Goal: Task Accomplishment & Management: Manage account settings

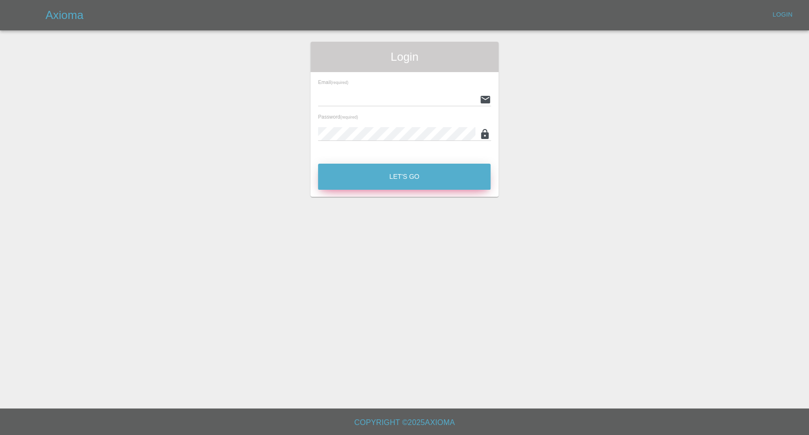
type input "[EMAIL_ADDRESS][DOMAIN_NAME]"
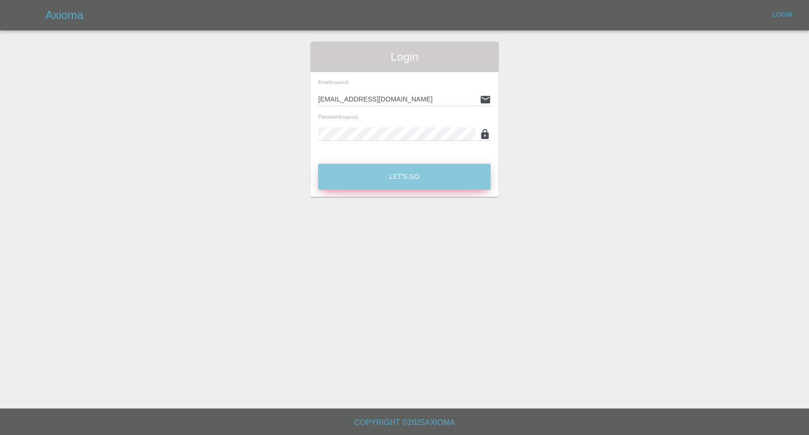
click at [433, 177] on button "Let's Go" at bounding box center [404, 176] width 172 height 26
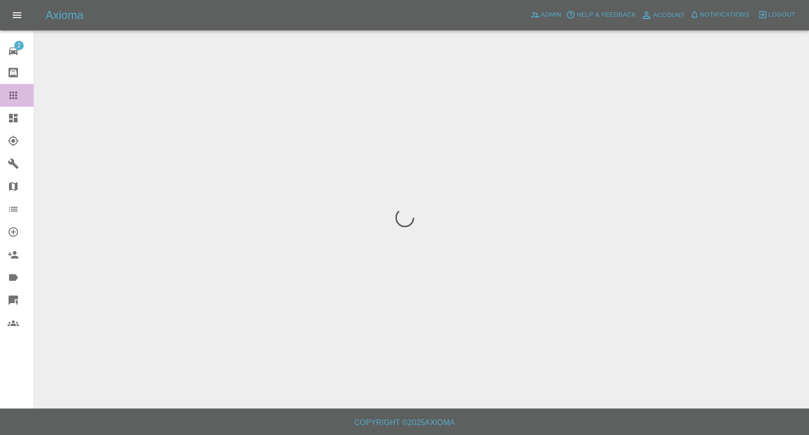
click at [10, 92] on icon at bounding box center [13, 95] width 8 height 8
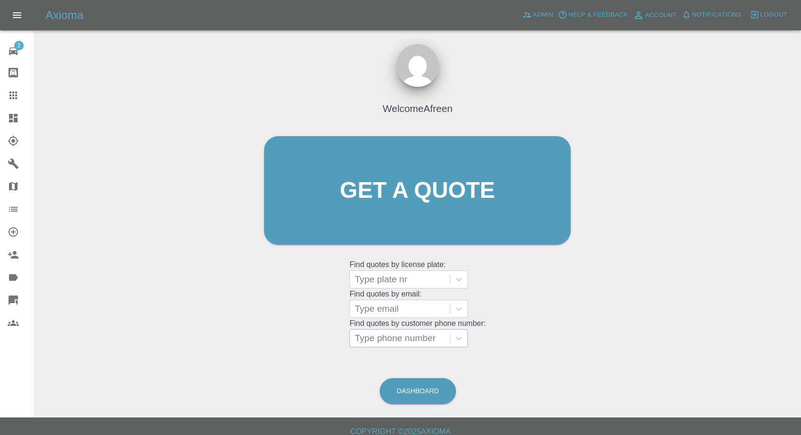
click at [404, 335] on div at bounding box center [399, 337] width 91 height 13
paste input ""yaz.omar@outlook.com" <undefined>"
type input ""yaz.omar@outlook.com" <undefined>"
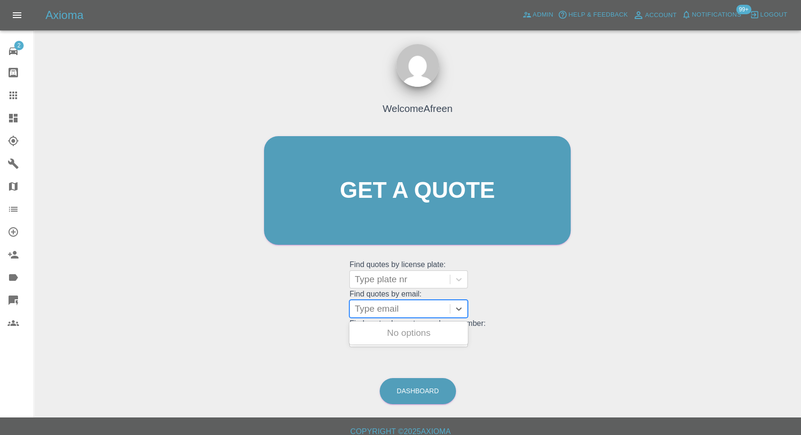
click at [402, 310] on div at bounding box center [399, 308] width 91 height 13
paste input ""yaz.omar@outlook.com" <undefined>"
drag, startPoint x: 388, startPoint y: 306, endPoint x: 808, endPoint y: 169, distance: 442.2
click at [801, 206] on html "Axioma Admin Help & Feedback Account Notifications 99+ Logout 2 Repair home Bod…" at bounding box center [400, 222] width 801 height 444
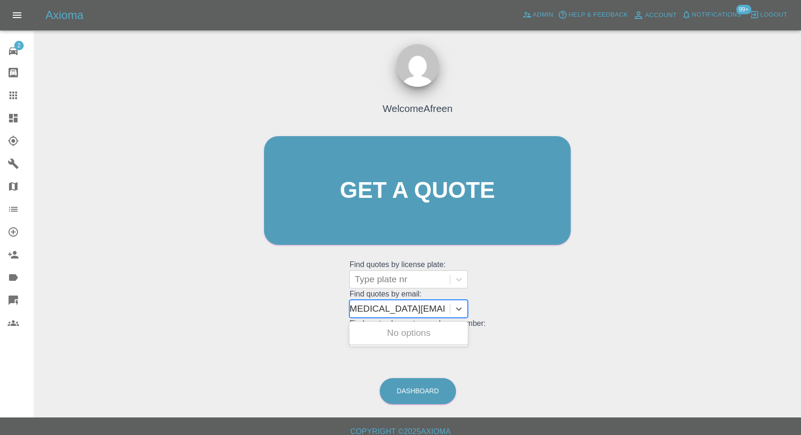
scroll to position [0, 6]
type input "yaz.omar@outlook.com"
click at [457, 332] on div "LS05PUH, Awaiting Repair" at bounding box center [408, 338] width 118 height 30
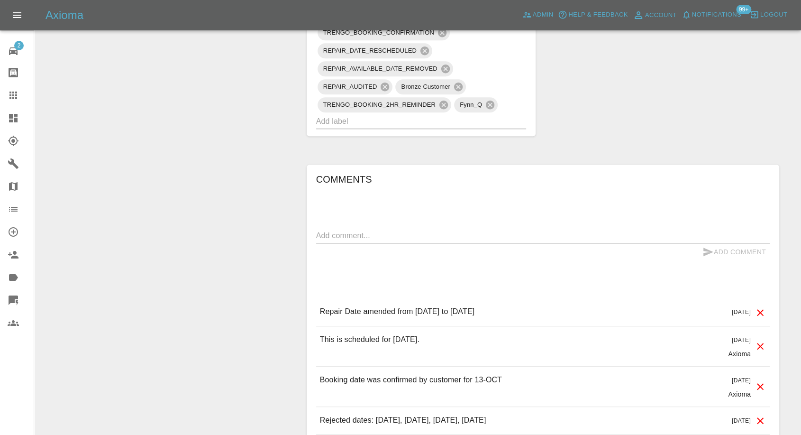
scroll to position [789, 0]
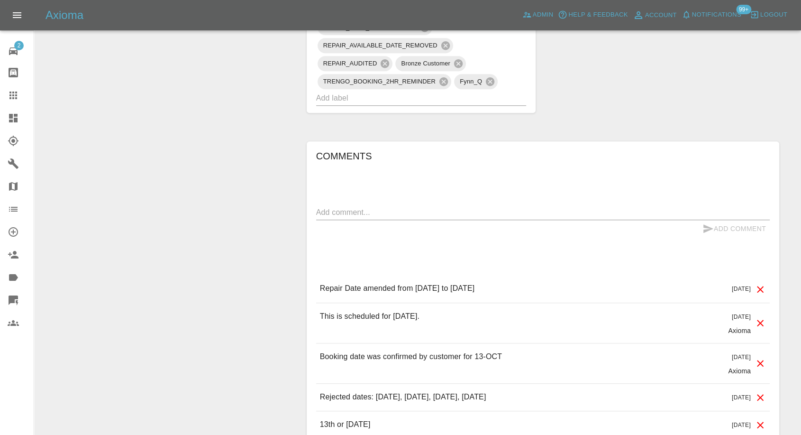
click at [9, 95] on icon at bounding box center [13, 95] width 11 height 11
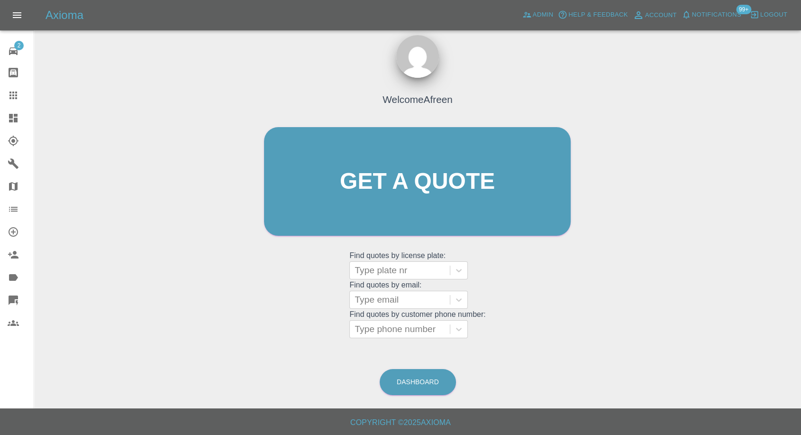
scroll to position [9, 0]
click at [421, 306] on div "Type email" at bounding box center [400, 299] width 100 height 17
paste input ""willis.e2017@gmail.com" <undefined>"
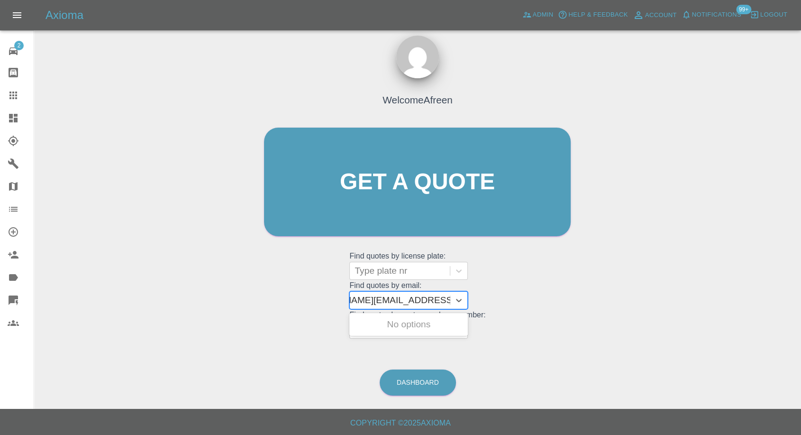
drag, startPoint x: 390, startPoint y: 297, endPoint x: 807, endPoint y: 259, distance: 419.3
click at [801, 260] on html "Axioma Admin Help & Feedback Account Notifications 99+ Logout 2 Repair home Bod…" at bounding box center [400, 213] width 801 height 444
type input "willis.e2017@gmail.com"
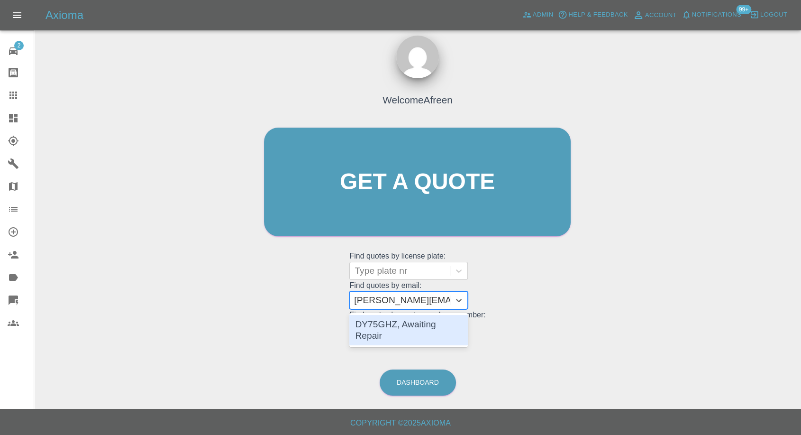
click at [402, 321] on div "DY75GHZ, Awaiting Repair" at bounding box center [408, 330] width 118 height 30
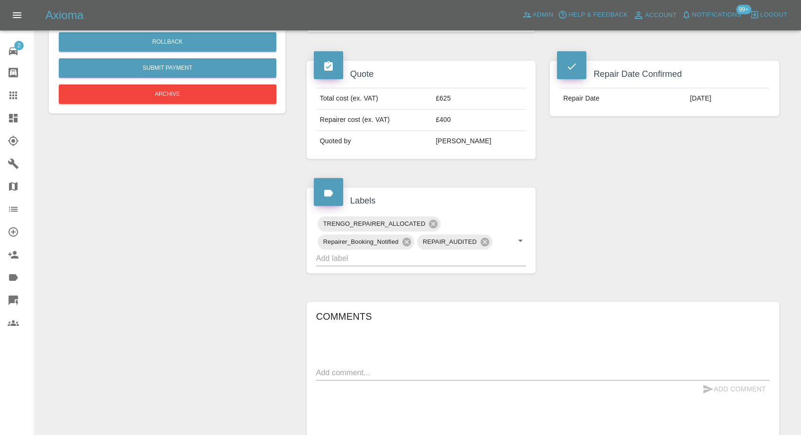
scroll to position [421, 0]
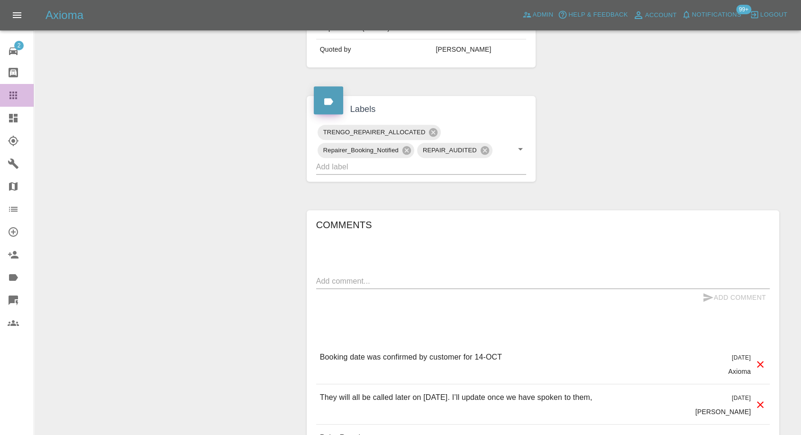
click at [12, 99] on icon at bounding box center [13, 95] width 8 height 8
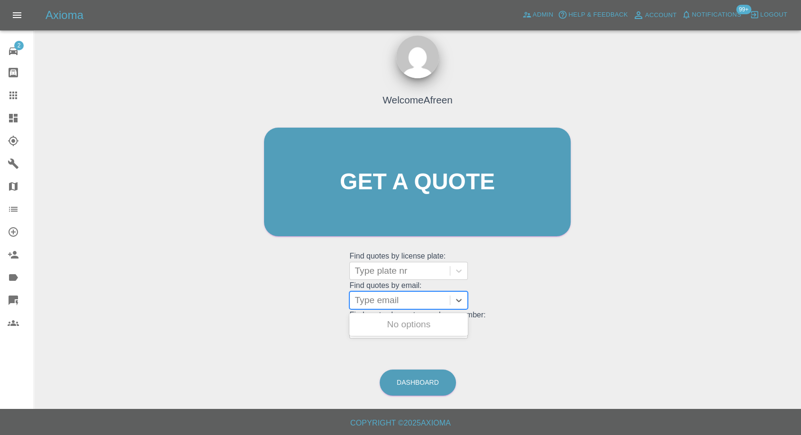
click at [408, 305] on div at bounding box center [399, 299] width 91 height 13
paste input ""leanneprocter1@hotmail.com" <undefined>"
drag, startPoint x: 389, startPoint y: 299, endPoint x: 808, endPoint y: 224, distance: 425.5
click at [801, 224] on html "Axioma Admin Help & Feedback Account Notifications 99+ Logout 2 Repair home Bod…" at bounding box center [400, 213] width 801 height 444
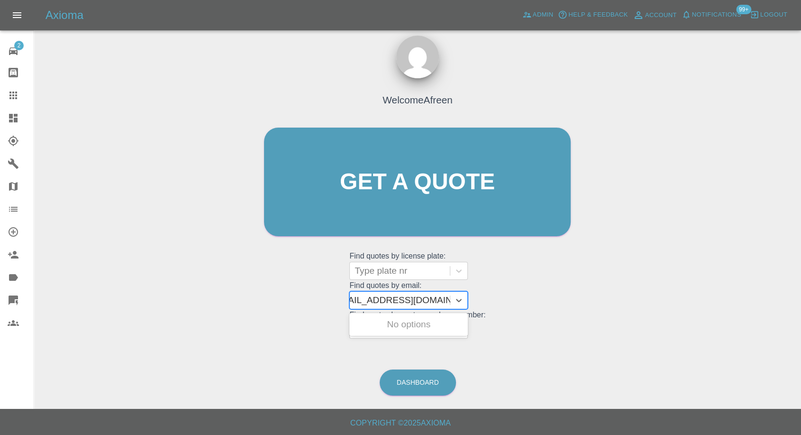
scroll to position [0, 4]
type input "leanneprocter1@hotmail.com"
click at [428, 319] on div "L800 GYM, Awaiting Repair" at bounding box center [408, 330] width 118 height 30
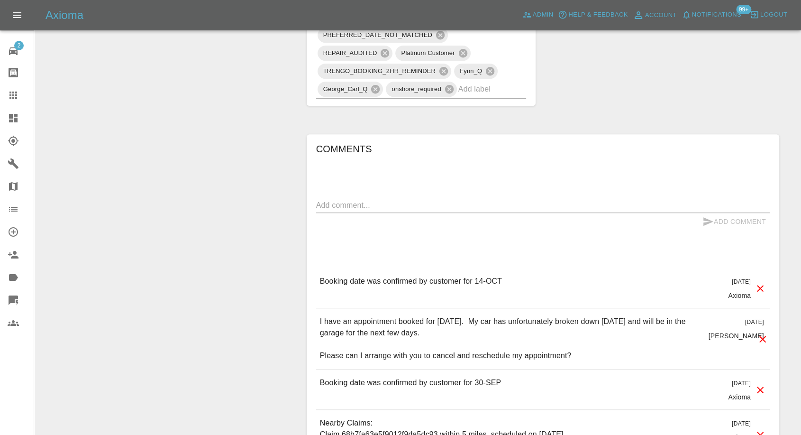
scroll to position [737, 0]
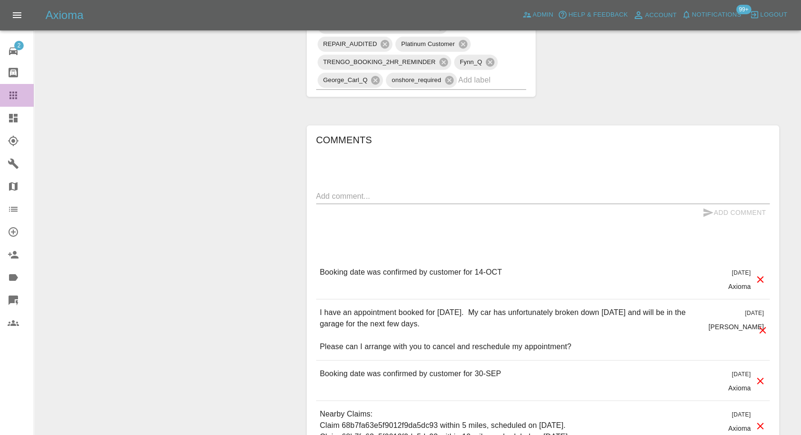
click at [5, 89] on link "Claims" at bounding box center [17, 95] width 34 height 23
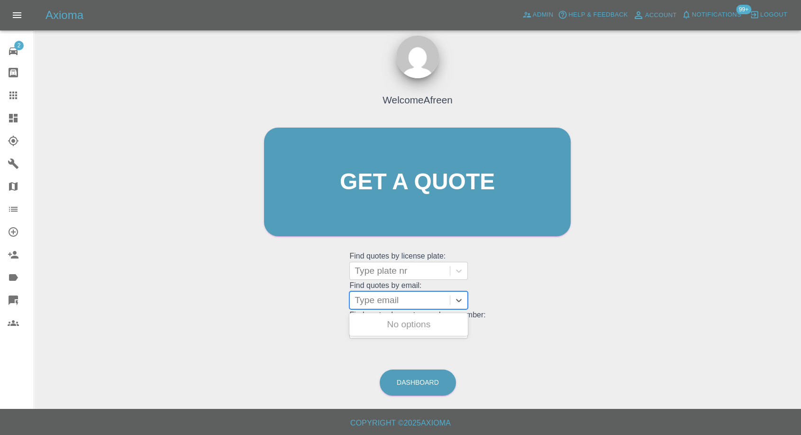
click at [432, 296] on div at bounding box center [399, 299] width 91 height 13
paste input ""rananaveed_786@hotmail.com" <undefined>"
drag, startPoint x: 388, startPoint y: 295, endPoint x: 808, endPoint y: 283, distance: 420.0
click at [801, 283] on html "Axioma Admin Help & Feedback Account Notifications 99+ Logout 2 Repair home Bod…" at bounding box center [400, 213] width 801 height 444
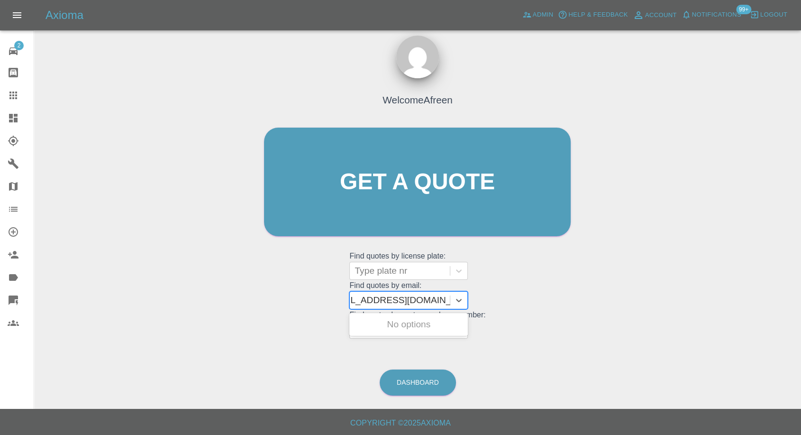
scroll to position [0, 4]
type input "rananaveed_786@hotmail.com"
click at [412, 319] on div "FA15BAD AUDI A5, Awaiting Repair" at bounding box center [408, 330] width 118 height 30
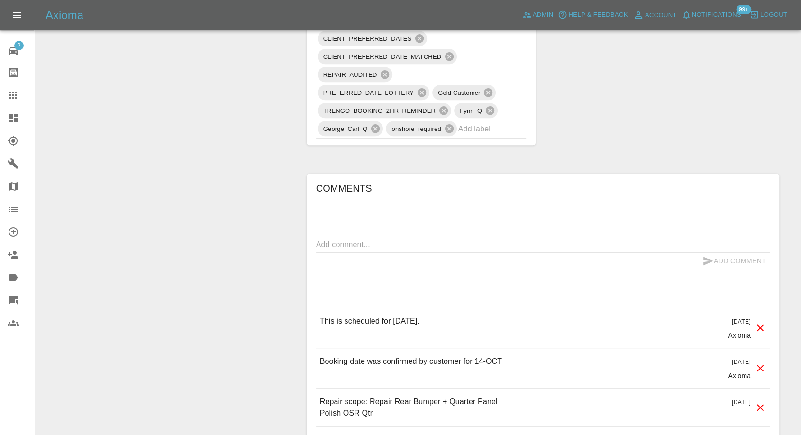
scroll to position [789, 0]
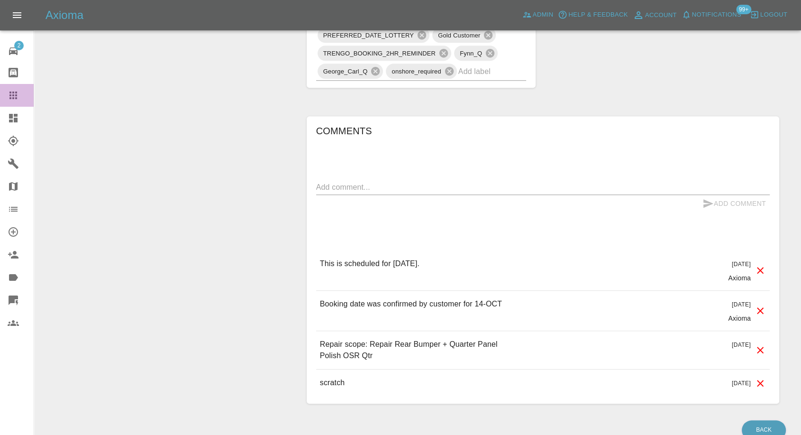
click at [16, 92] on icon at bounding box center [13, 95] width 8 height 8
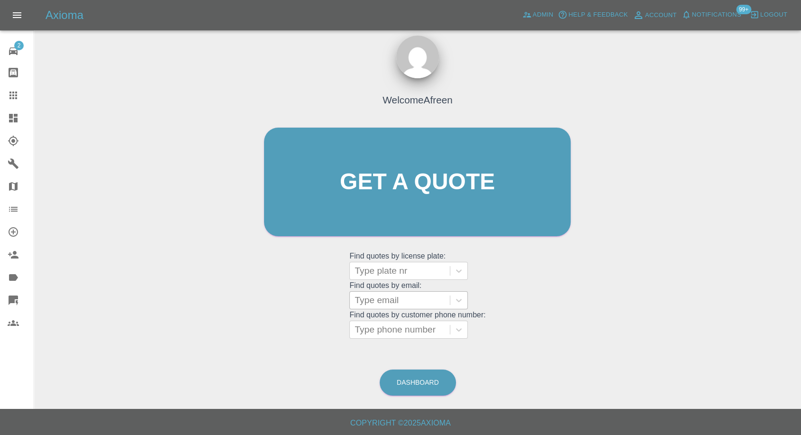
click at [419, 302] on div at bounding box center [399, 299] width 91 height 13
paste input ""jataaronsingh@hotmail.co.uk" <undefined>"
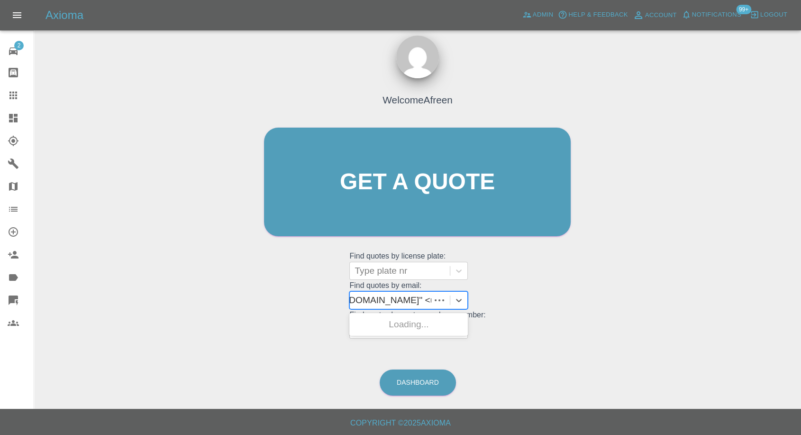
scroll to position [0, 80]
drag, startPoint x: 390, startPoint y: 297, endPoint x: 808, endPoint y: 280, distance: 418.8
click at [801, 280] on html "Axioma Admin Help & Feedback Account Notifications 99+ Logout 2 Repair home Bod…" at bounding box center [400, 213] width 801 height 444
type input "jataaronsingh@hotmail.co.uk"
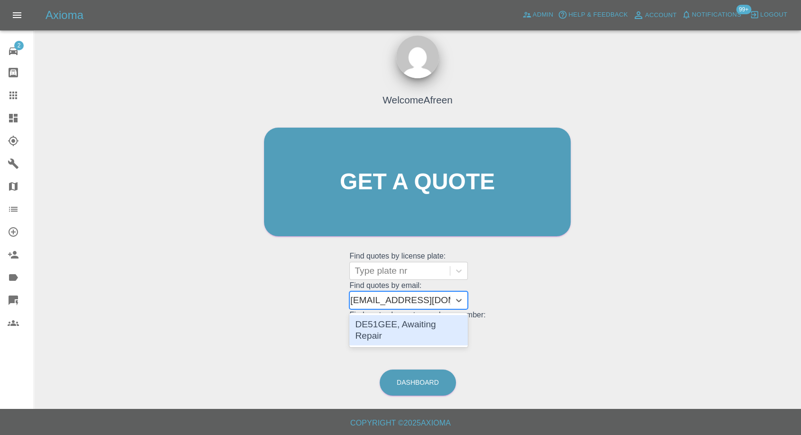
click at [410, 317] on div "DE51GEE, Awaiting Repair" at bounding box center [408, 330] width 118 height 30
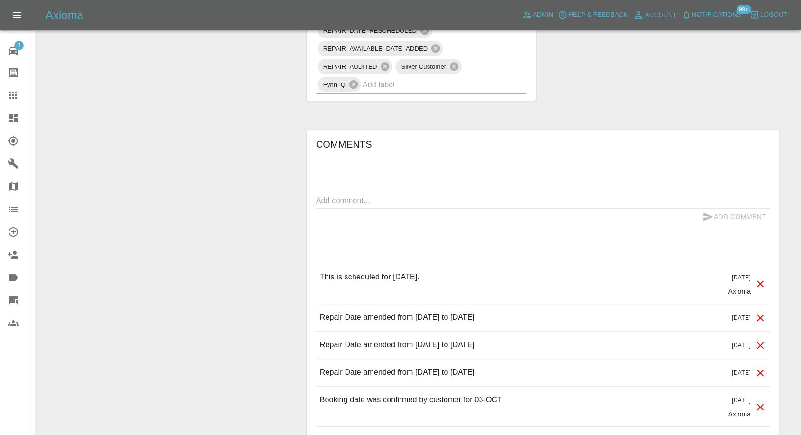
scroll to position [789, 0]
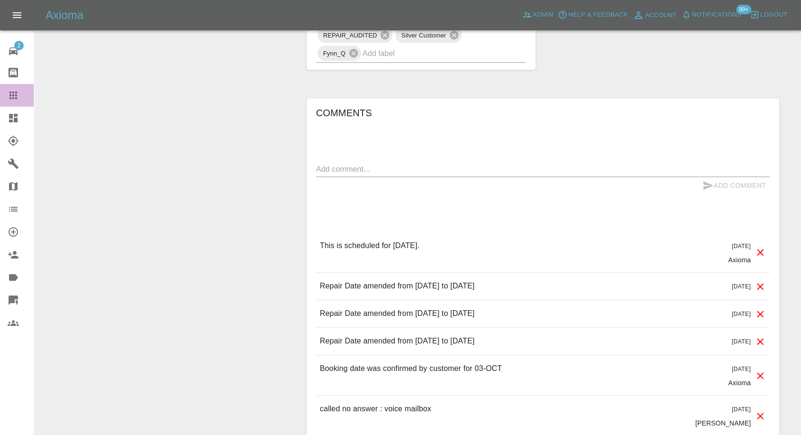
click at [10, 95] on icon at bounding box center [13, 95] width 8 height 8
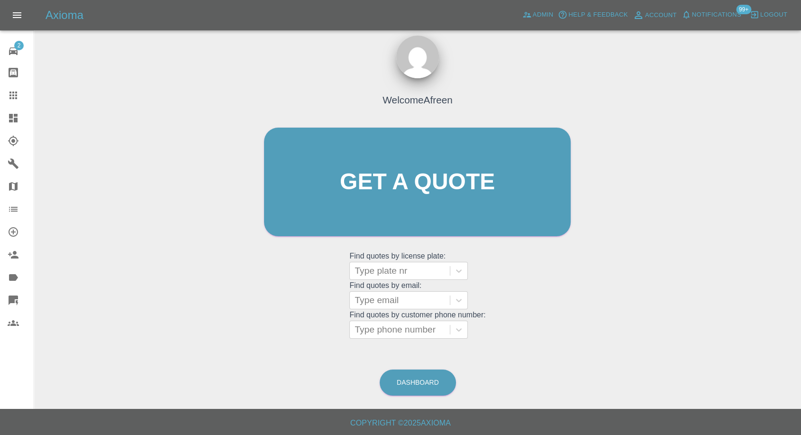
click at [376, 287] on grid "Find quotes by email: Type email" at bounding box center [417, 295] width 136 height 28
click at [376, 296] on div at bounding box center [399, 299] width 91 height 13
paste input ""colin.corfemullen97@btinternet.com" <undefined>"
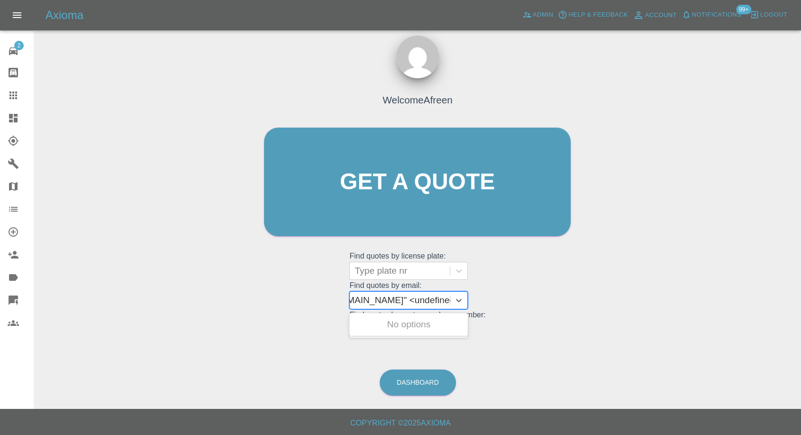
drag, startPoint x: 390, startPoint y: 298, endPoint x: 738, endPoint y: 303, distance: 348.8
click at [738, 303] on div "Welcome Afreen Get a quote Get a quote Find quotes by license plate: Type plate…" at bounding box center [418, 227] width 752 height 340
type input "colin.corfemullen97@btinternet.com"
click at [434, 324] on div "RE71 FYW, Awaiting Repair" at bounding box center [408, 330] width 118 height 30
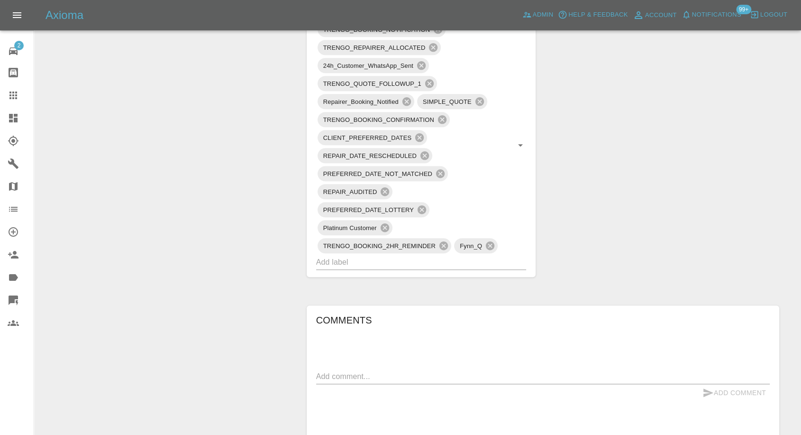
scroll to position [737, 0]
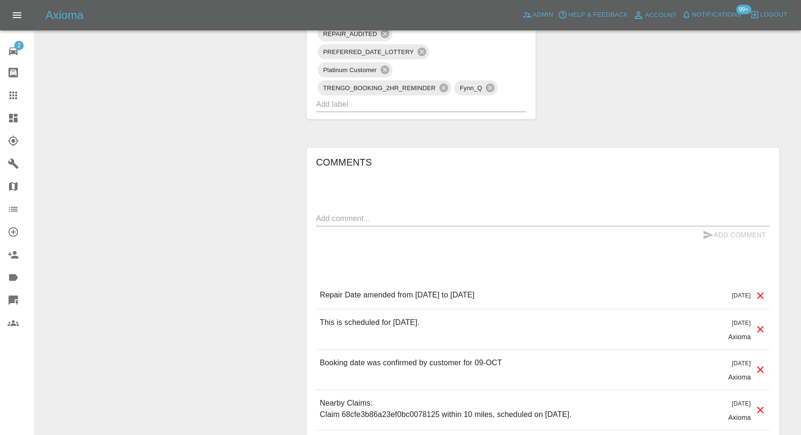
click at [10, 96] on icon at bounding box center [13, 95] width 11 height 11
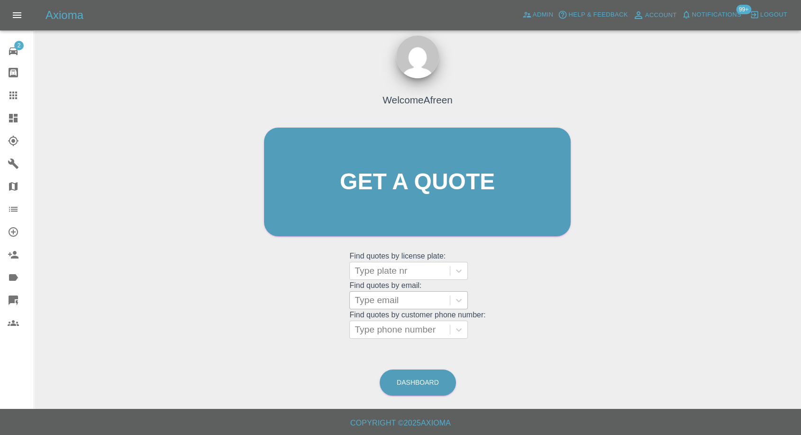
click at [371, 295] on div at bounding box center [399, 299] width 91 height 13
paste input ""miskovic.marin@gmail.com" <undefined>"
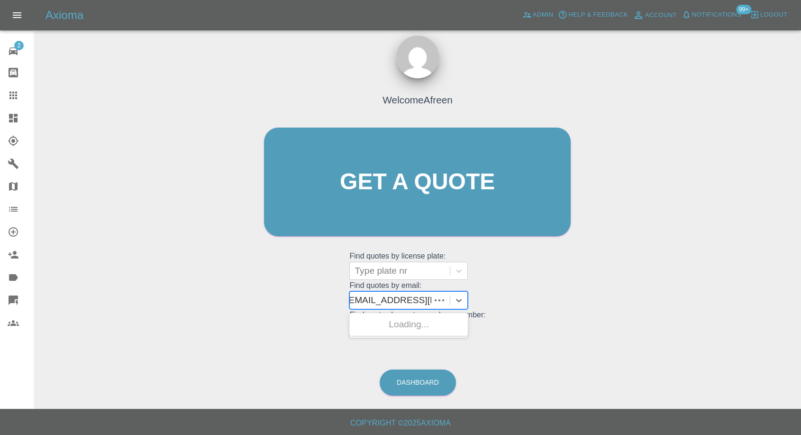
scroll to position [0, 74]
drag, startPoint x: 390, startPoint y: 298, endPoint x: 772, endPoint y: 278, distance: 382.5
click at [772, 279] on div "Welcome Afreen Get a quote Get a quote Find quotes by license plate: Type plate…" at bounding box center [418, 227] width 752 height 340
type input "miskovic.marin@gmail.com"
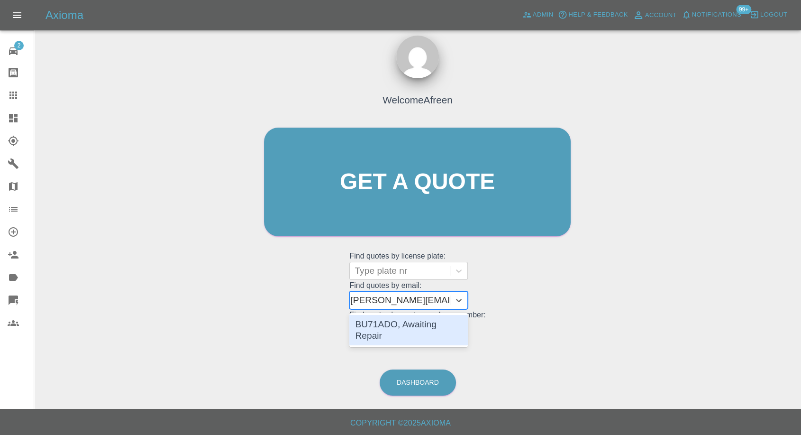
click at [417, 323] on div "BU71ADO, Awaiting Repair" at bounding box center [408, 330] width 118 height 30
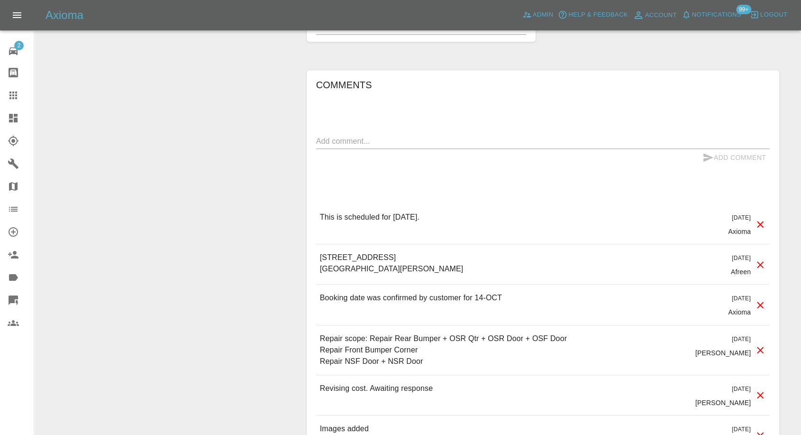
scroll to position [789, 0]
drag, startPoint x: 7, startPoint y: 96, endPoint x: 15, endPoint y: 91, distance: 9.2
click at [7, 96] on link "Claims" at bounding box center [17, 95] width 34 height 23
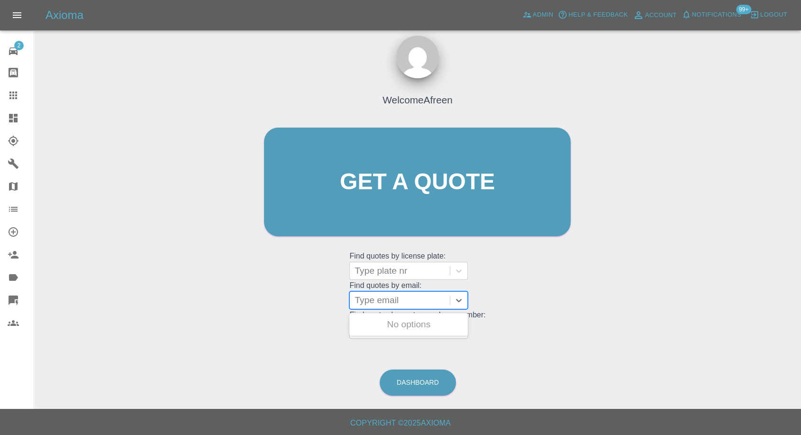
click at [419, 299] on div at bounding box center [399, 299] width 91 height 13
paste input ""houlton.neil@tiscali.co.uk" <undefined>"
drag, startPoint x: 390, startPoint y: 299, endPoint x: 808, endPoint y: 54, distance: 484.5
click at [801, 174] on html "Axioma Admin Help & Feedback Account Notifications 99+ Logout 2 Repair home Bod…" at bounding box center [400, 213] width 801 height 444
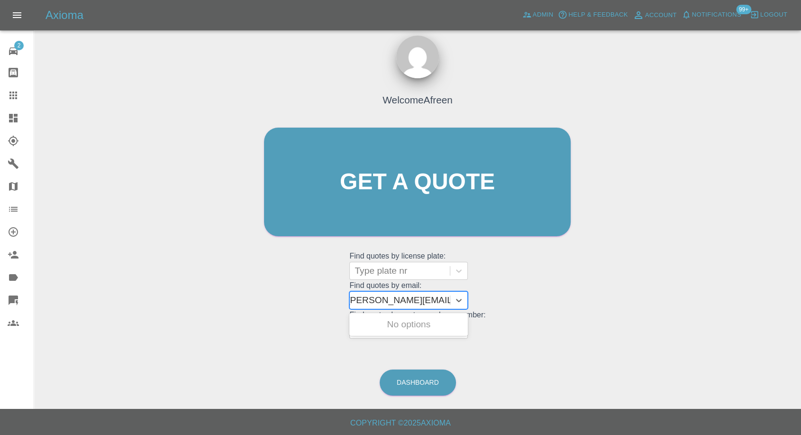
scroll to position [0, 4]
type input "houlton.neil@tiscali.co.uk"
click at [418, 327] on div "DU15 ZSG, Awaiting Repair" at bounding box center [408, 330] width 118 height 30
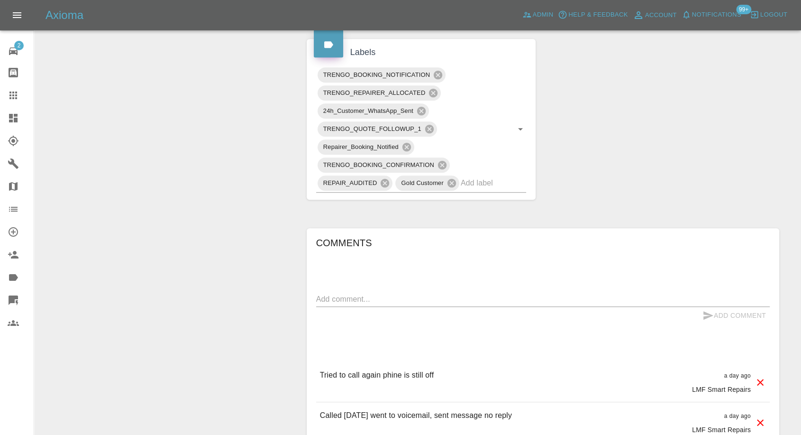
scroll to position [579, 0]
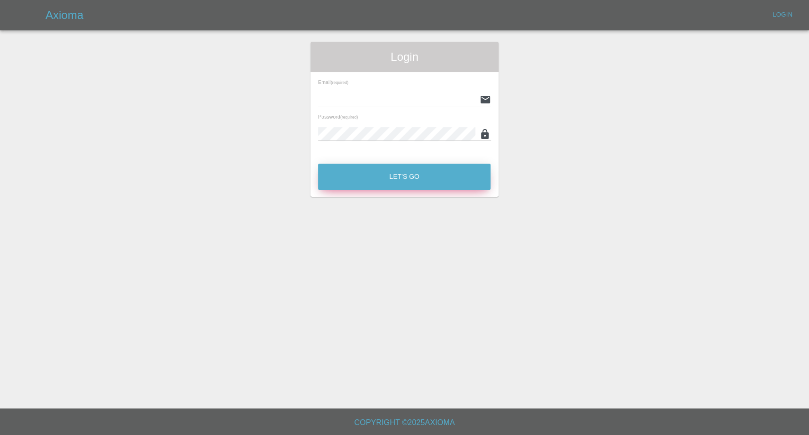
type input "[EMAIL_ADDRESS][DOMAIN_NAME]"
click at [357, 174] on button "Let's Go" at bounding box center [404, 176] width 172 height 26
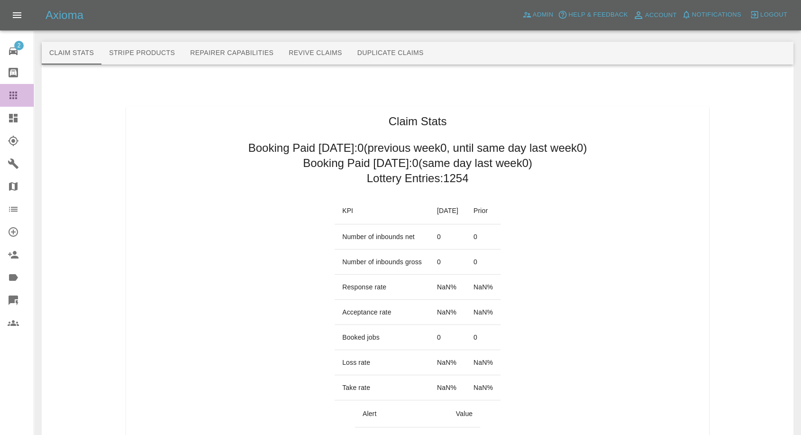
click at [13, 96] on icon at bounding box center [13, 95] width 8 height 8
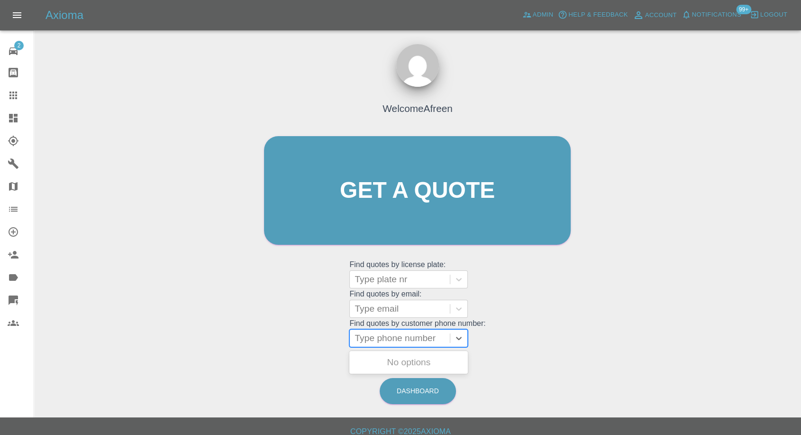
click at [395, 340] on div at bounding box center [399, 337] width 91 height 13
paste input "07928188119"
type input "07928188119"
click at [398, 368] on div "WU12UAH MERC A CLASS, Fnol" at bounding box center [408, 368] width 118 height 30
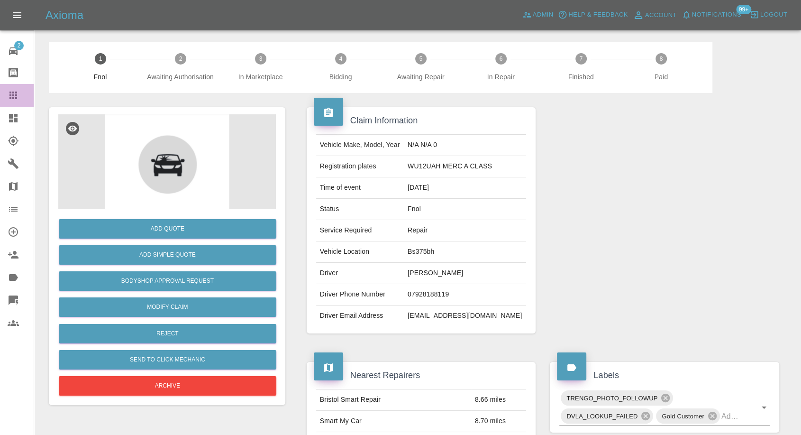
click at [3, 91] on link "Claims" at bounding box center [17, 95] width 34 height 23
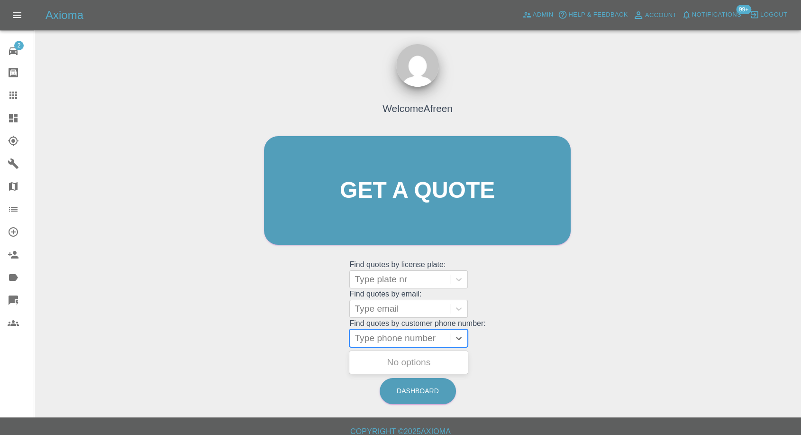
click at [429, 336] on div at bounding box center [399, 337] width 91 height 13
paste input "07715100686"
type input "07715100686"
click at [417, 359] on div "POLO TSI, Awaiting Authorisation" at bounding box center [408, 368] width 118 height 30
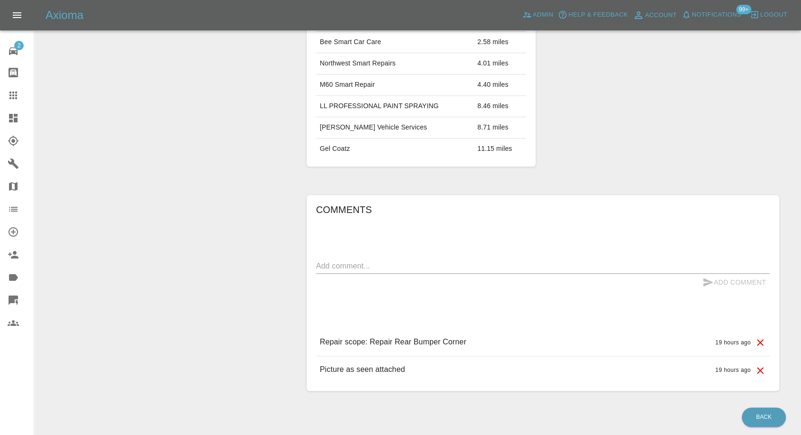
scroll to position [601, 0]
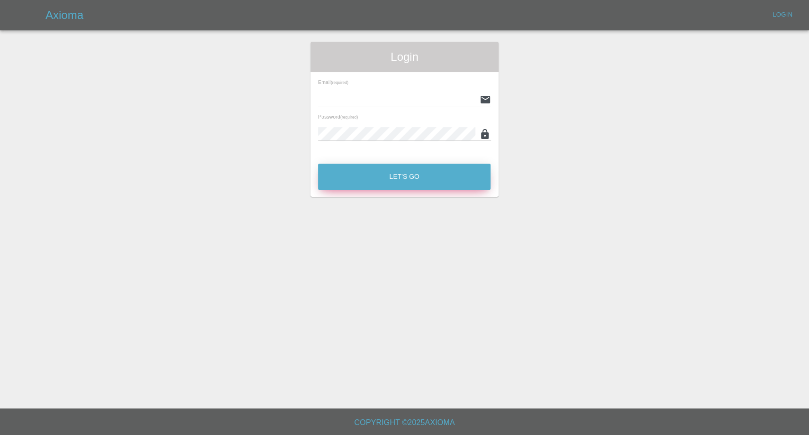
type input "afreen@axioma.co.uk"
click at [375, 174] on button "Let's Go" at bounding box center [404, 176] width 172 height 26
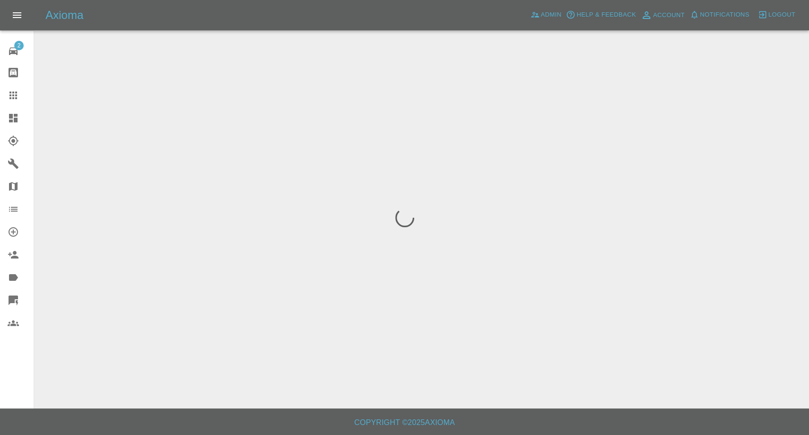
click at [4, 98] on link "Claims" at bounding box center [17, 95] width 34 height 23
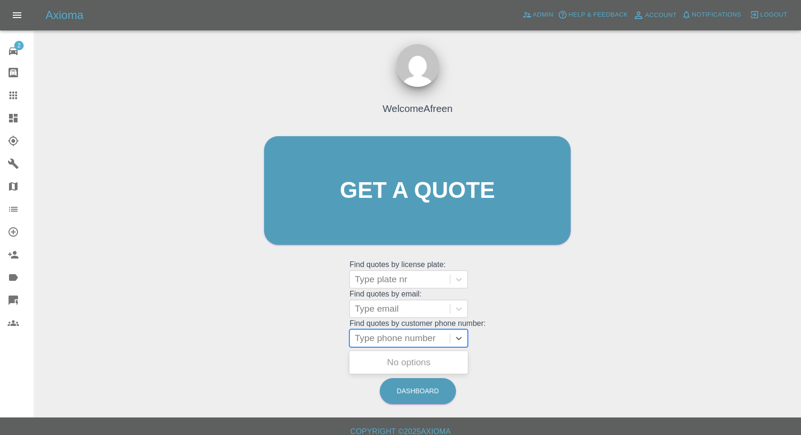
click at [410, 336] on div at bounding box center [399, 337] width 91 height 13
paste input "7760169999"
click at [360, 334] on input "7760169999" at bounding box center [380, 337] width 53 height 11
type input "07760169999"
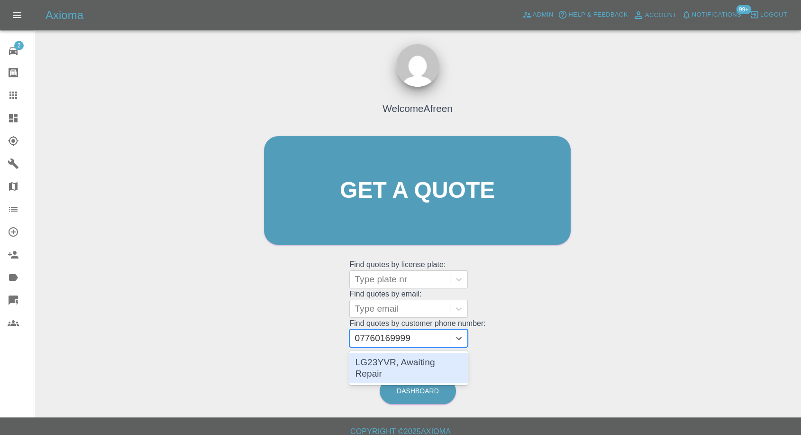
click at [410, 354] on div "LG23YVR, Awaiting Repair" at bounding box center [408, 368] width 118 height 30
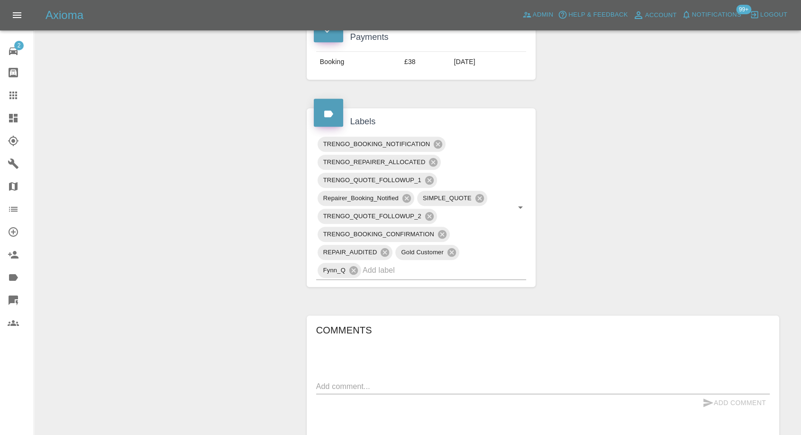
scroll to position [474, 0]
click at [419, 263] on input "text" at bounding box center [431, 270] width 137 height 15
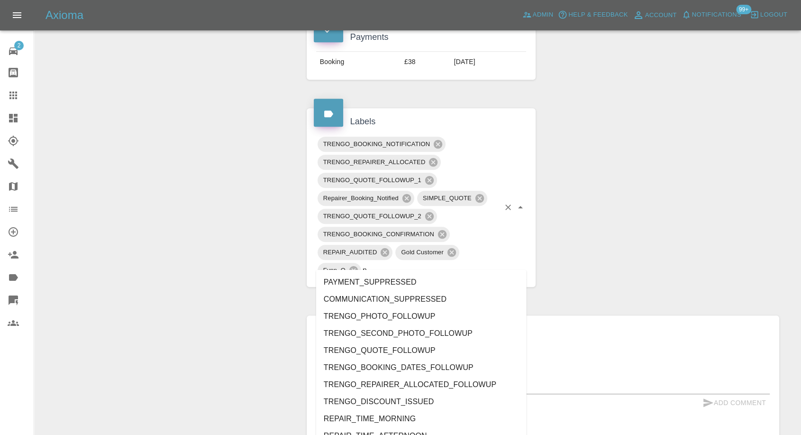
type input "no"
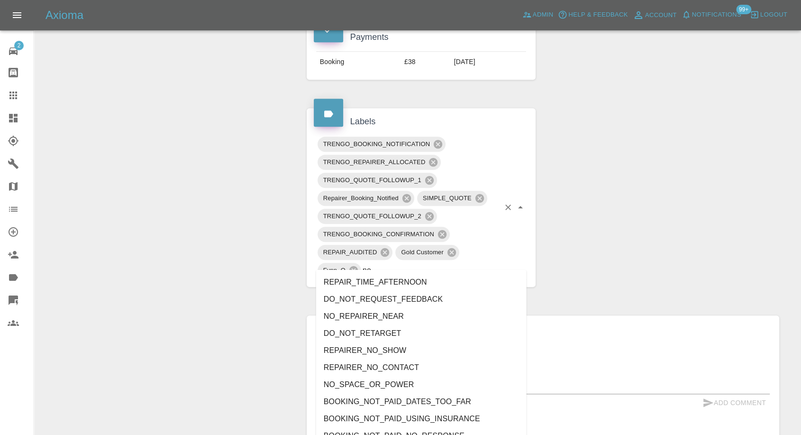
click at [381, 386] on li "NO_SPACE_OR_POWER" at bounding box center [421, 384] width 210 height 17
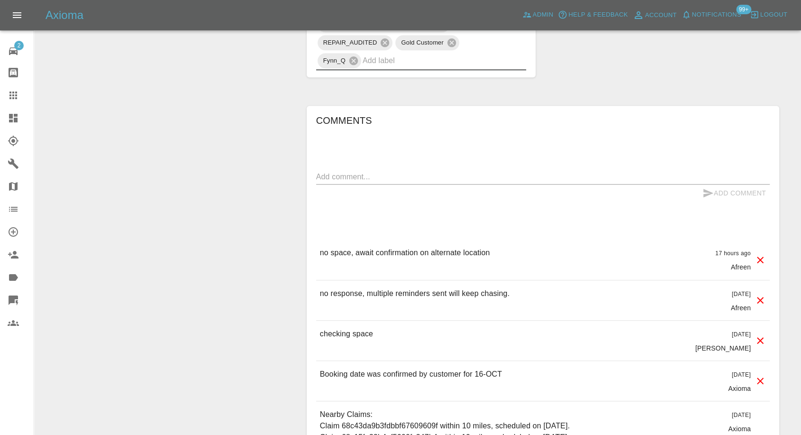
scroll to position [684, 0]
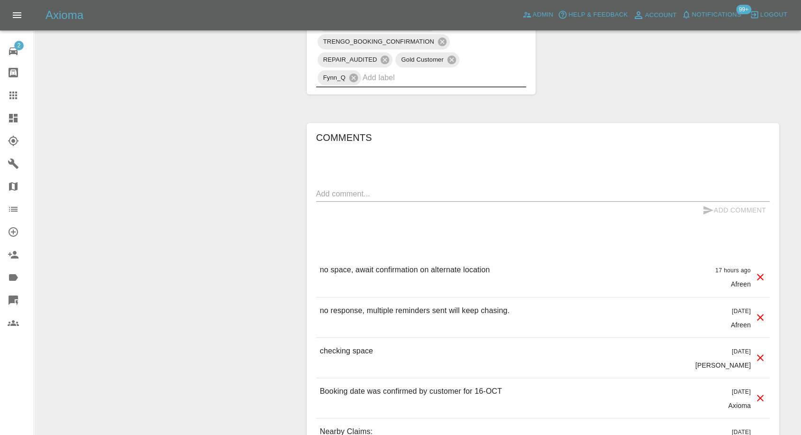
click at [15, 100] on icon at bounding box center [13, 95] width 11 height 11
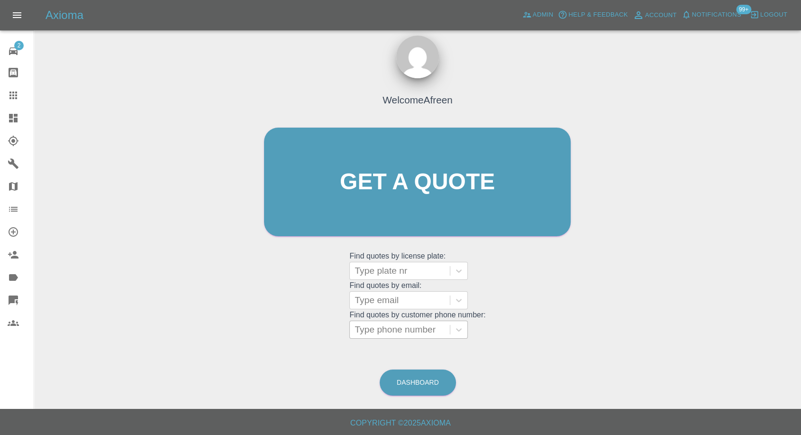
click at [379, 333] on div at bounding box center [399, 329] width 91 height 13
paste input "7384583124"
type input "07384583124"
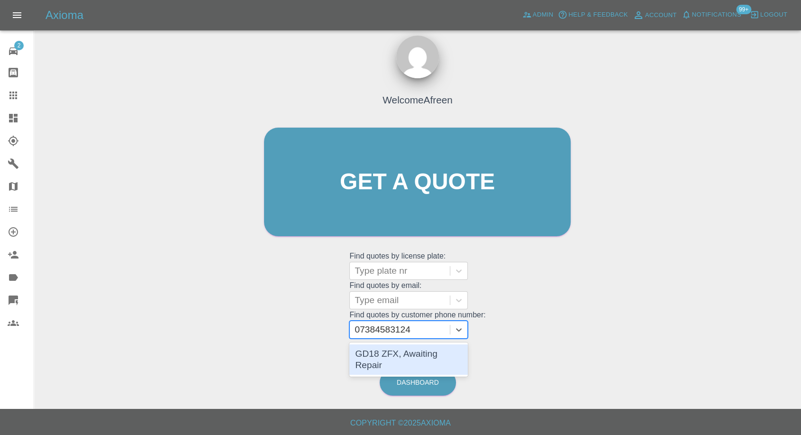
click at [405, 352] on div "GD18 ZFX, Awaiting Repair" at bounding box center [408, 359] width 118 height 30
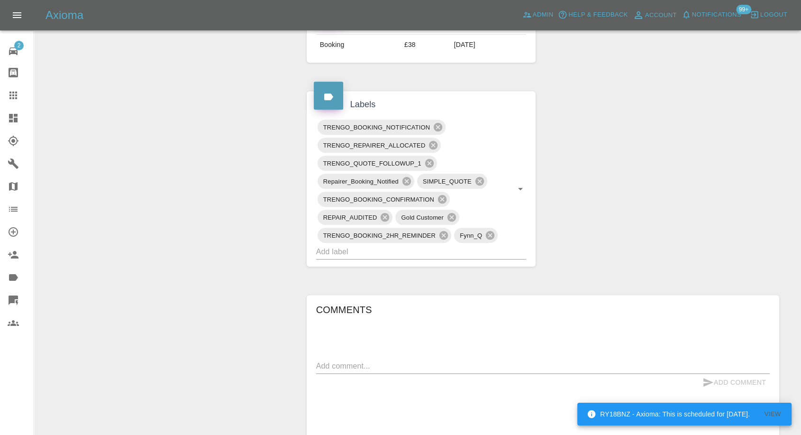
scroll to position [526, 0]
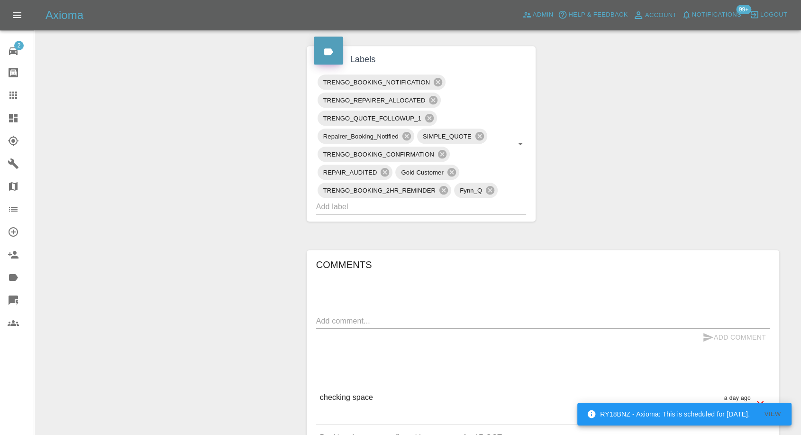
click at [369, 329] on div "Add Comment" at bounding box center [543, 337] width 454 height 18
click at [379, 323] on textarea at bounding box center [543, 320] width 454 height 11
paste textarea "CV21 3LR is of Weston court. This is a flat/apartment. It has lot of parking (w…"
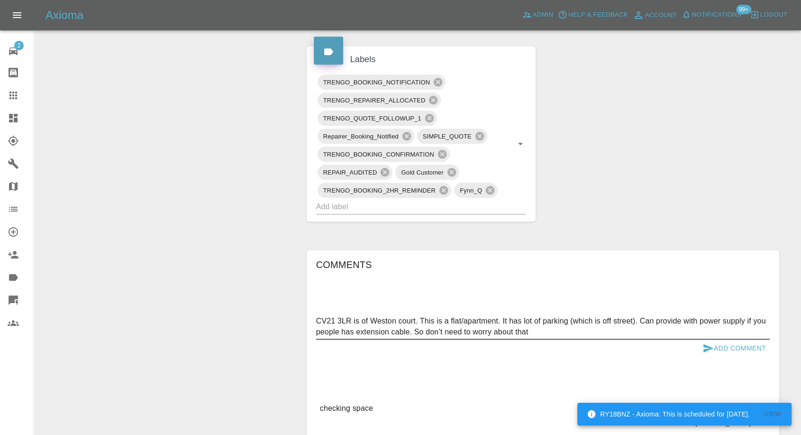
type textarea "CV21 3LR is of Weston court. This is a flat/apartment. It has lot of parking (w…"
click at [706, 347] on icon "submit" at bounding box center [707, 347] width 11 height 11
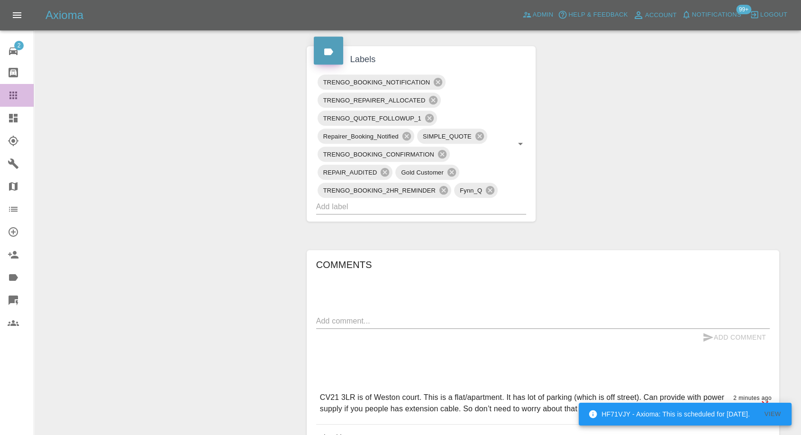
click at [10, 97] on icon at bounding box center [13, 95] width 8 height 8
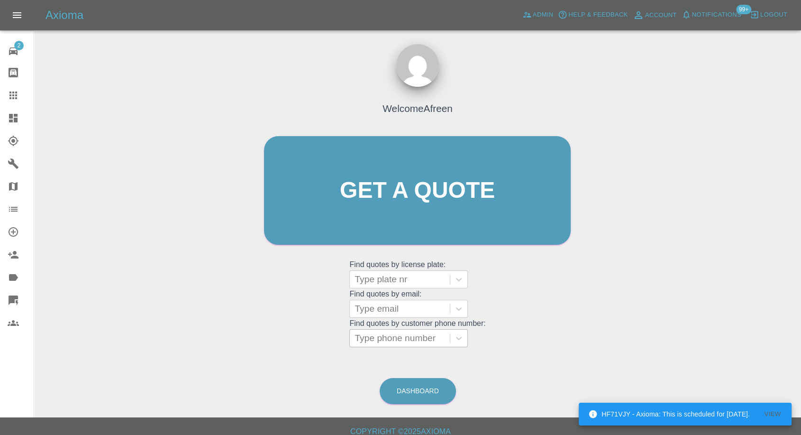
click at [372, 332] on div at bounding box center [399, 337] width 91 height 13
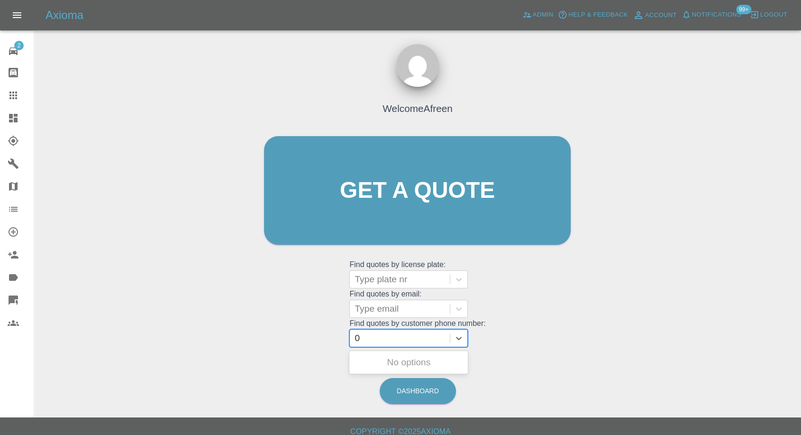
paste input "7925578785"
type input "07925578785"
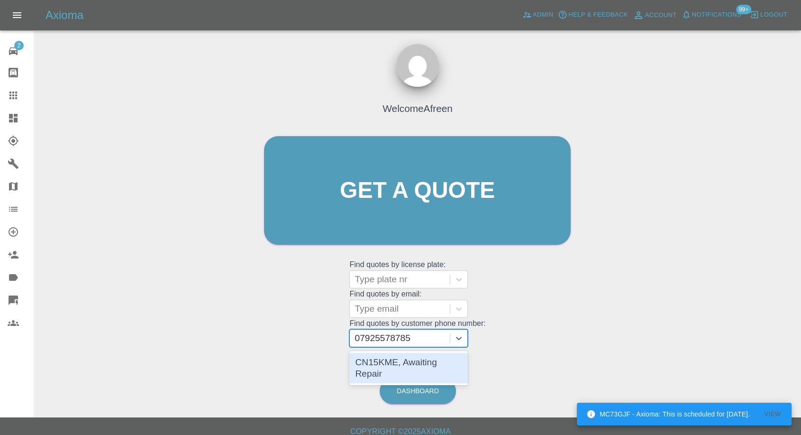
click at [379, 360] on div "CN15KME, Awaiting Repair" at bounding box center [408, 368] width 118 height 30
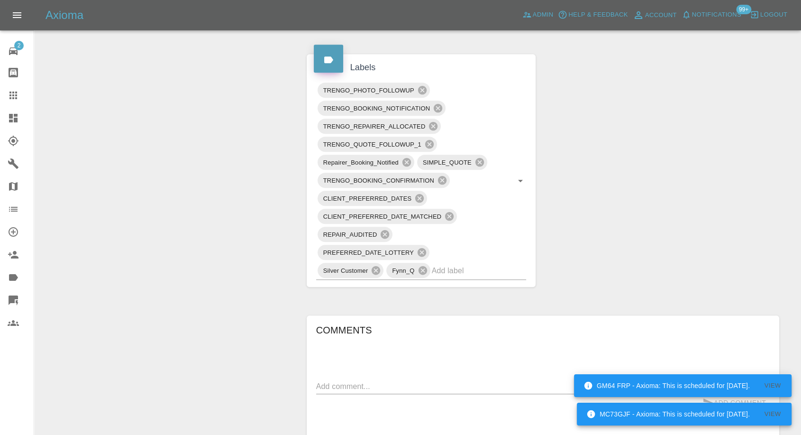
scroll to position [526, 0]
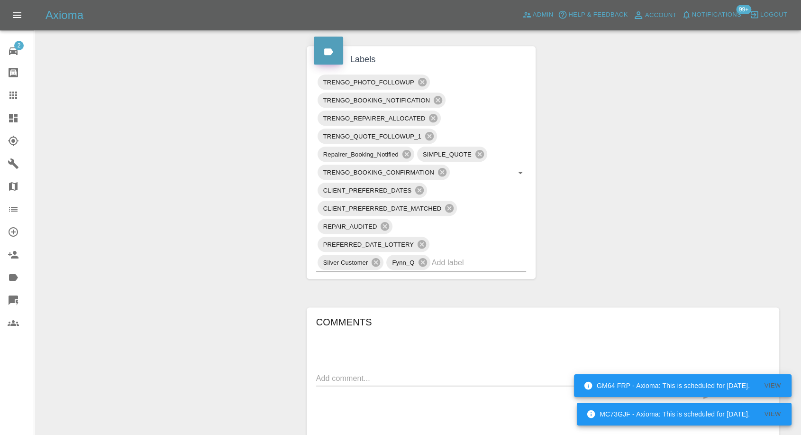
click at [359, 372] on textarea at bounding box center [543, 377] width 454 height 11
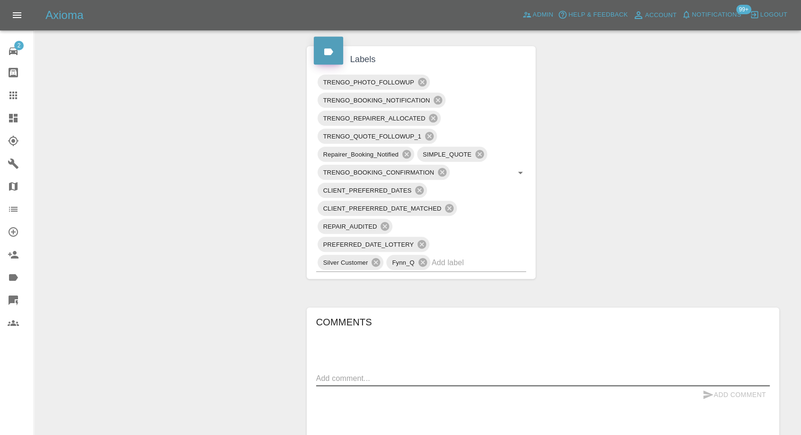
paste textarea "At the back of the house, there is a big parking space, no worries"
type textarea "At the back of the house, there is a big parking space, no worries"
click at [705, 396] on icon "submit" at bounding box center [708, 394] width 10 height 9
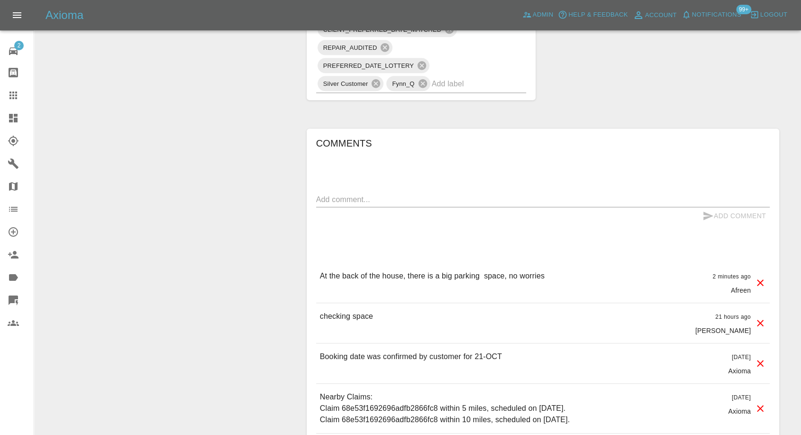
scroll to position [842, 0]
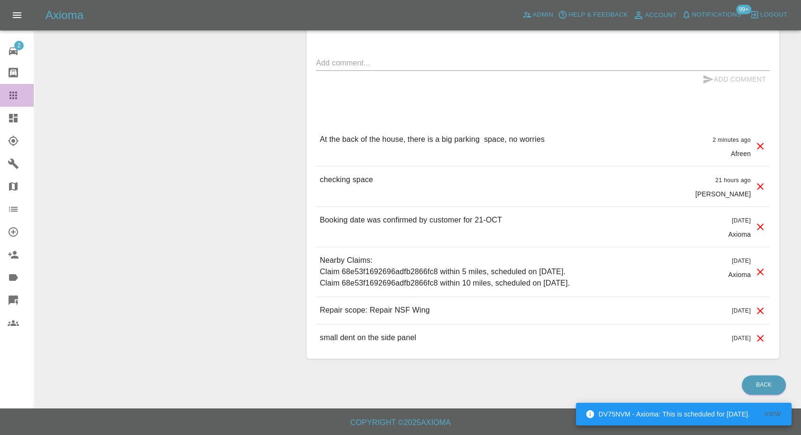
drag, startPoint x: 15, startPoint y: 91, endPoint x: 75, endPoint y: 148, distance: 82.1
click at [15, 92] on icon at bounding box center [13, 95] width 11 height 11
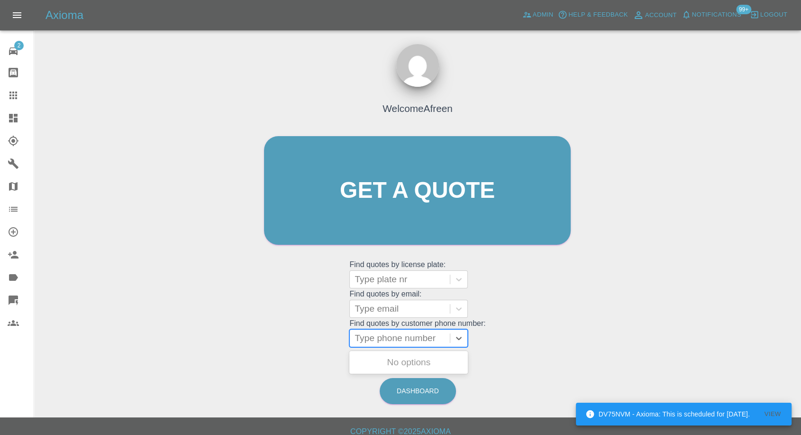
click at [424, 335] on div at bounding box center [399, 337] width 91 height 13
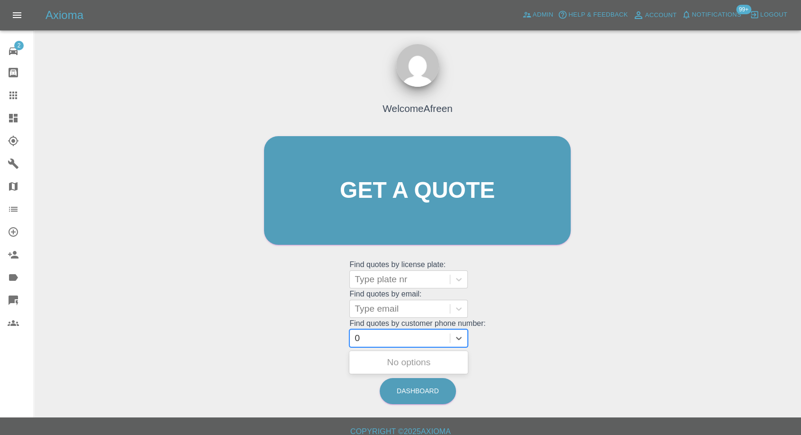
paste input "7836634424"
type input "07836634424"
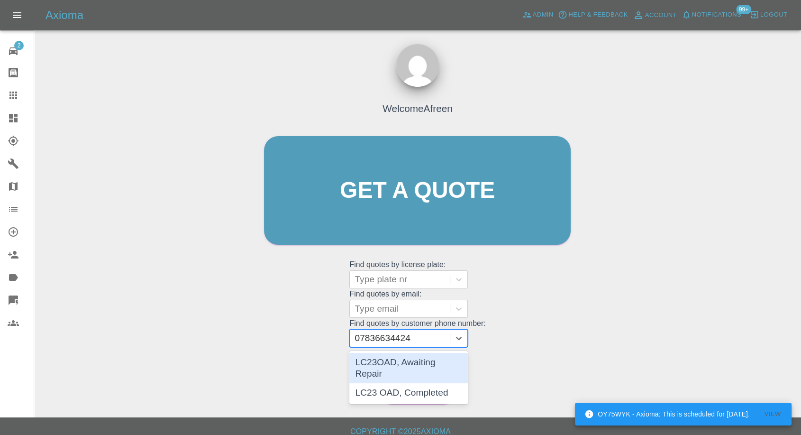
click at [392, 363] on div "LC23OAD, Awaiting Repair" at bounding box center [408, 368] width 118 height 30
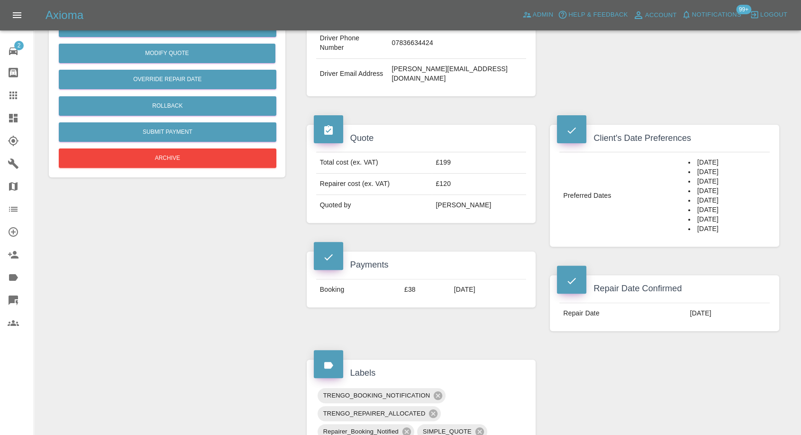
scroll to position [316, 0]
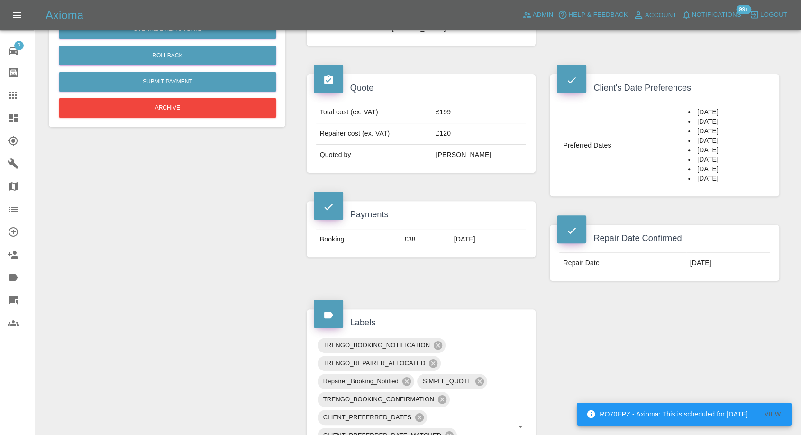
click at [549, 302] on div "Claim Information Vehicle Make, Model, Year MG MG4 TROPHY LONG RANGE 2023 Regis…" at bounding box center [542, 309] width 487 height 1065
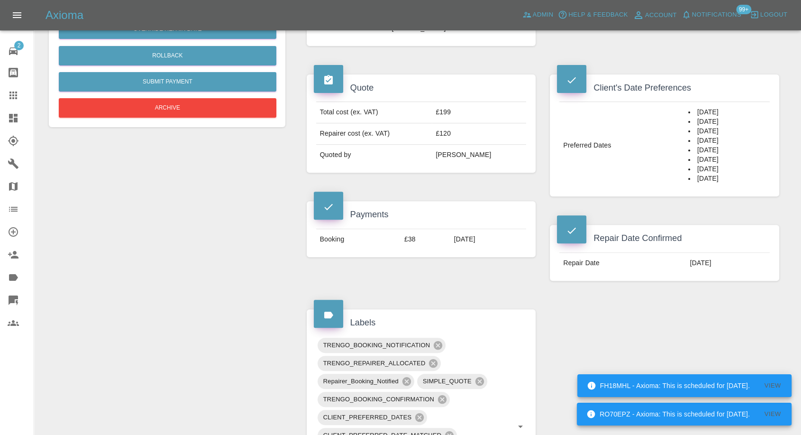
drag, startPoint x: 15, startPoint y: 87, endPoint x: 48, endPoint y: 114, distance: 42.7
click at [15, 87] on link "Claims" at bounding box center [17, 95] width 34 height 23
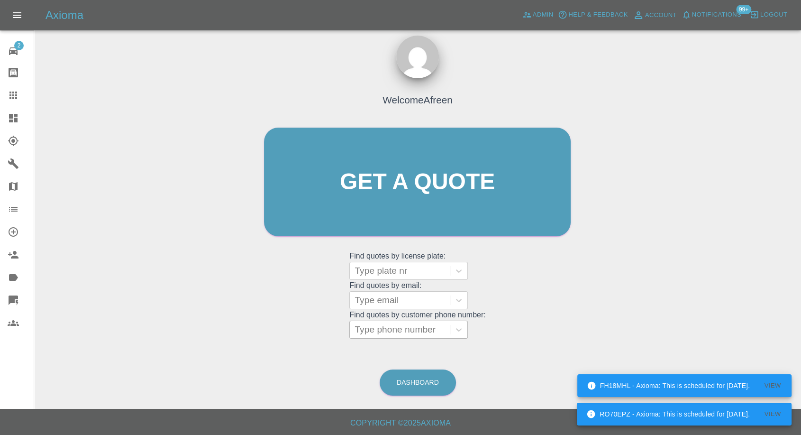
click at [387, 327] on div at bounding box center [399, 329] width 91 height 13
paste input "7969109667"
type input "07969109667"
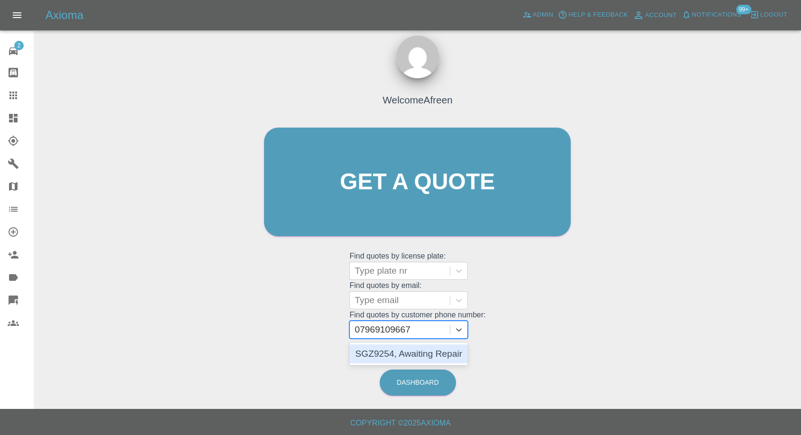
click at [390, 351] on div "SGZ9254, Awaiting Repair" at bounding box center [408, 353] width 118 height 19
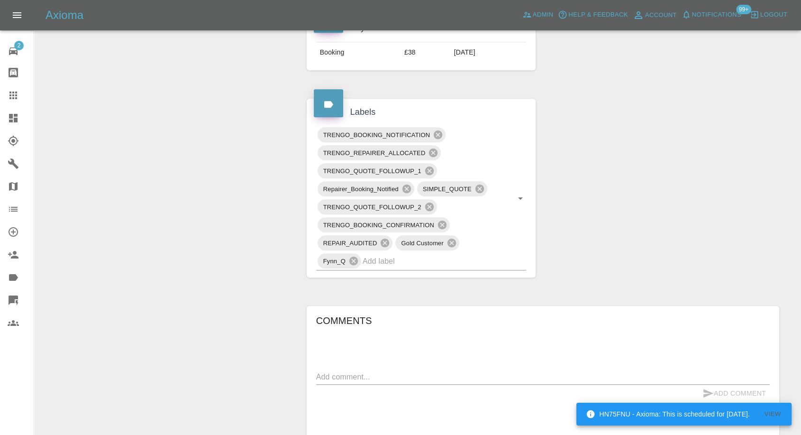
scroll to position [632, 0]
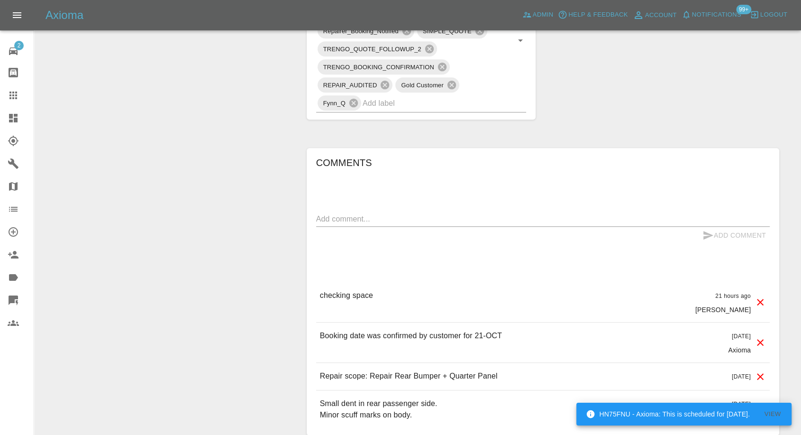
click at [386, 218] on textarea at bounding box center [543, 218] width 454 height 11
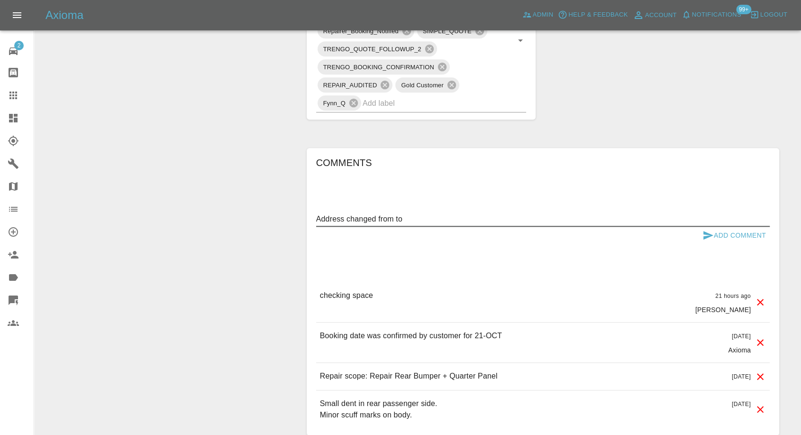
paste textarea "5 Bowood Drive, Wolverhampton, WV6 9AW"
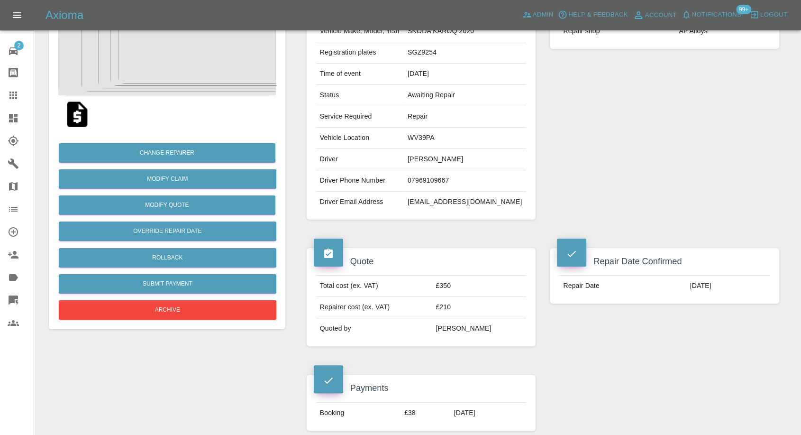
scroll to position [105, 0]
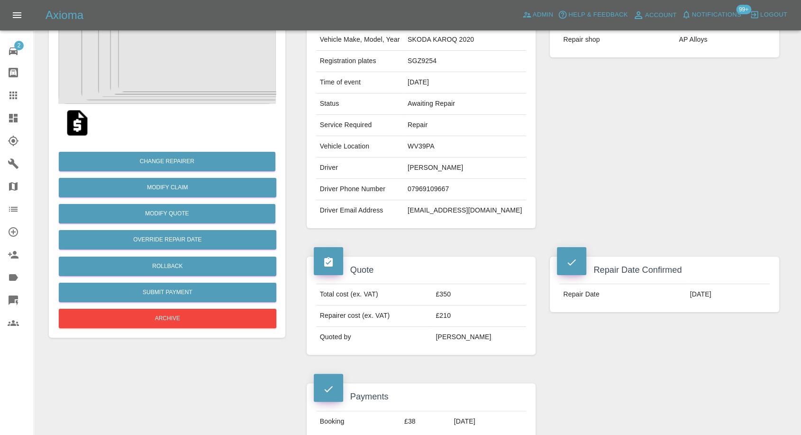
click at [435, 148] on td "WV39PA" at bounding box center [465, 146] width 122 height 21
copy td "WV39PA"
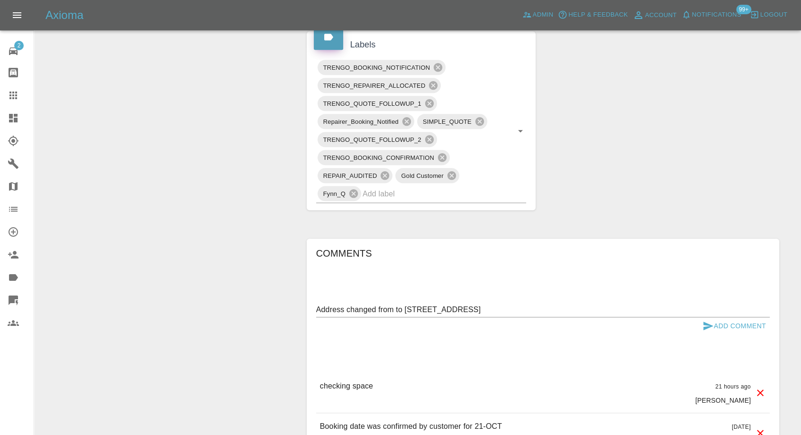
scroll to position [632, 0]
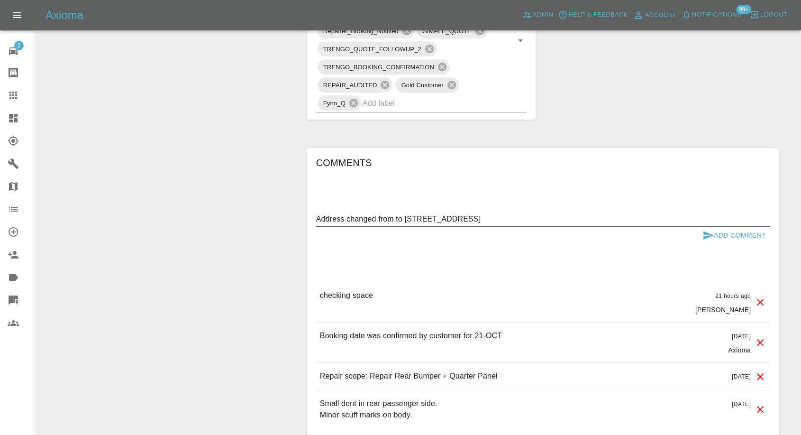
click at [395, 218] on textarea "Address changed from to 5 Bowood Drive, Wolverhampton, WV6 9AW" at bounding box center [543, 218] width 454 height 11
paste textarea "WV39PA"
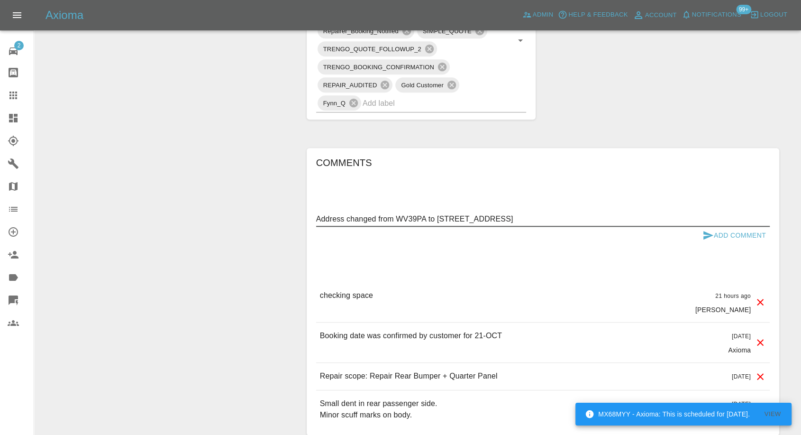
type textarea "Address changed from WV39PA to 5 Bowood Drive, Wolverhampton, WV6 9AW"
click at [706, 232] on icon "submit" at bounding box center [708, 235] width 10 height 9
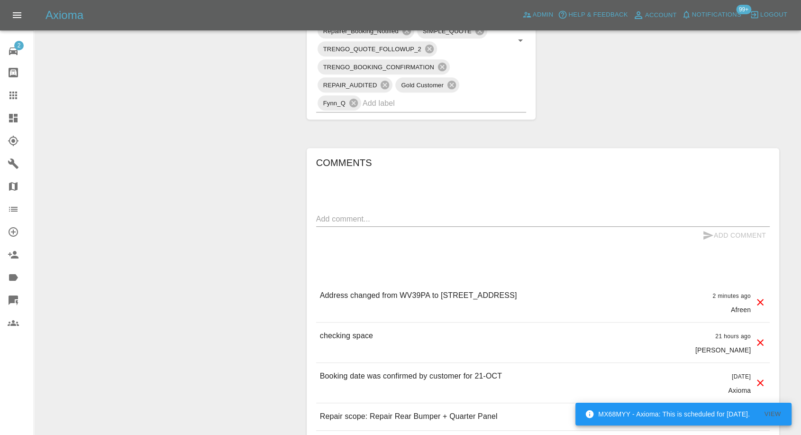
copy p "WV6 9AW"
drag, startPoint x: 559, startPoint y: 294, endPoint x: 601, endPoint y: 289, distance: 42.5
click at [601, 289] on div "Address changed from WV39PA to 5 Bowood Drive, Wolverhampton, WV6 9AW 2 minutes…" at bounding box center [543, 302] width 454 height 40
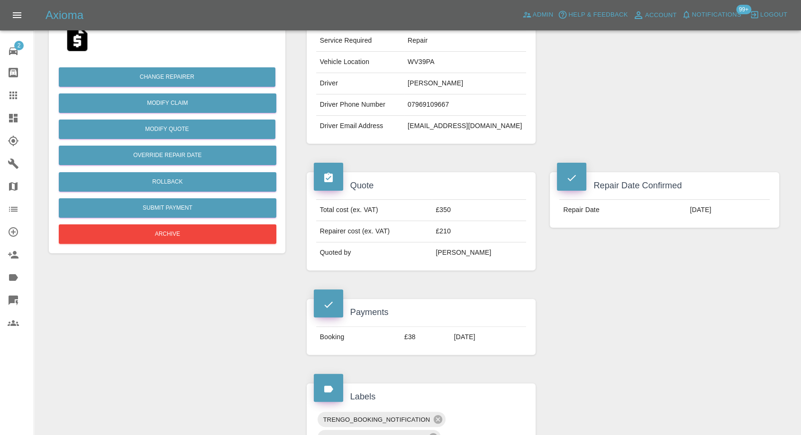
scroll to position [105, 0]
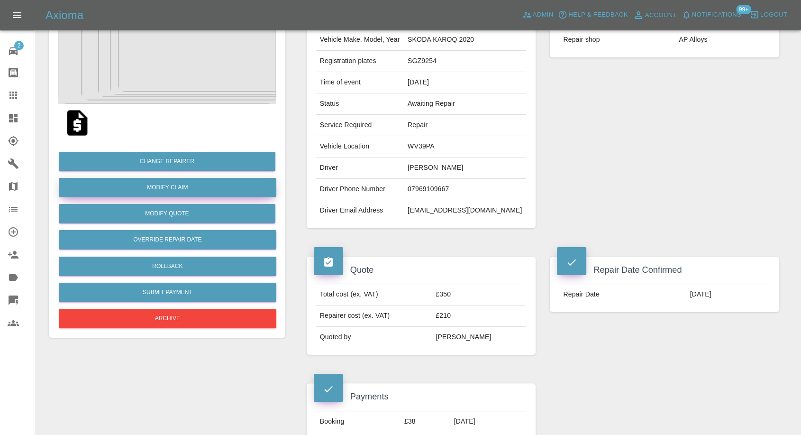
click at [185, 191] on link "Modify Claim" at bounding box center [168, 187] width 218 height 19
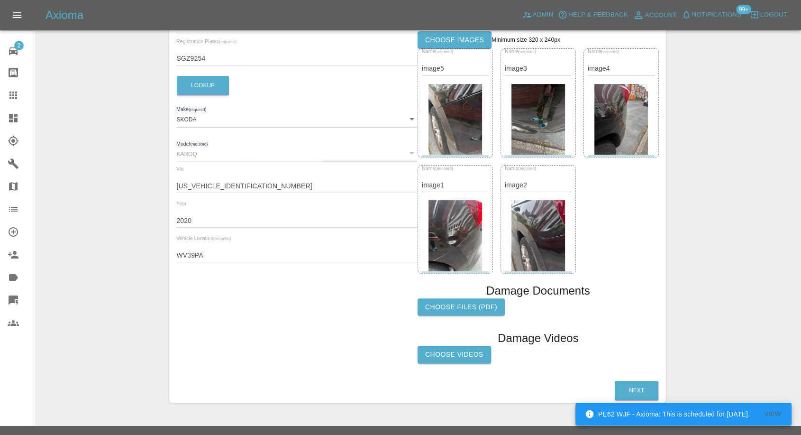
scroll to position [205, 0]
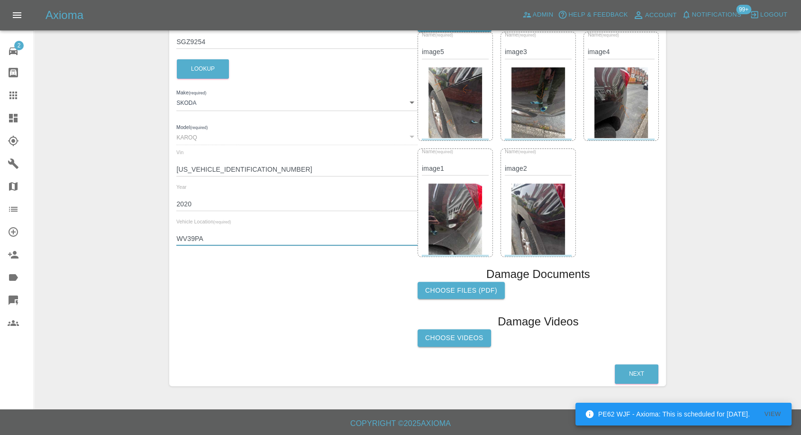
drag, startPoint x: 211, startPoint y: 237, endPoint x: 114, endPoint y: 236, distance: 97.2
click at [114, 236] on div "Enter Claim Details This information will create the claim instance. Vehicle Ab…" at bounding box center [418, 117] width 766 height 561
paste input "6 9AW"
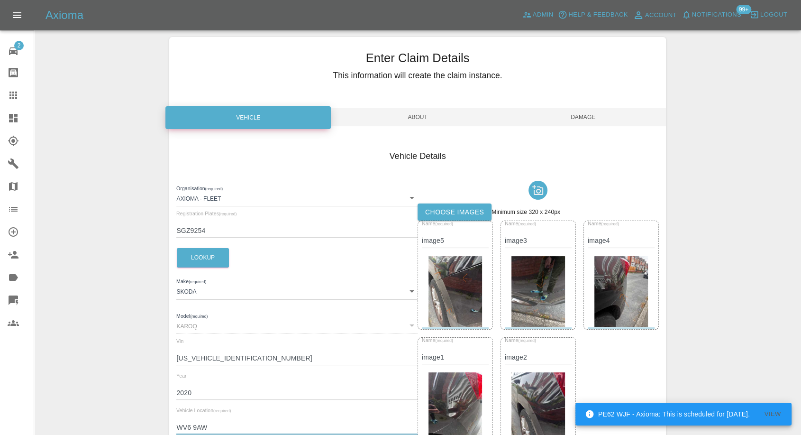
scroll to position [0, 0]
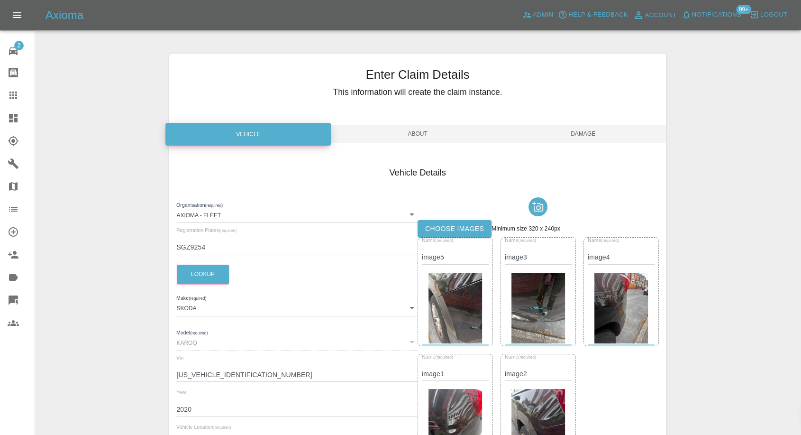
type input "WV6 9AW"
click at [588, 133] on span "Damage" at bounding box center [582, 134] width 165 height 18
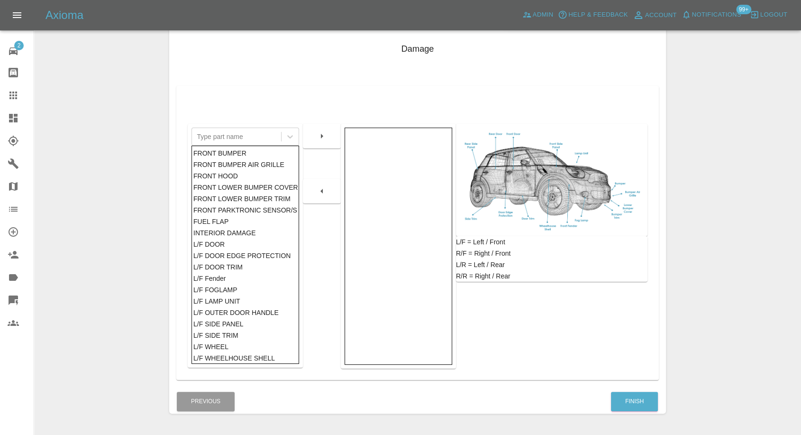
scroll to position [152, 0]
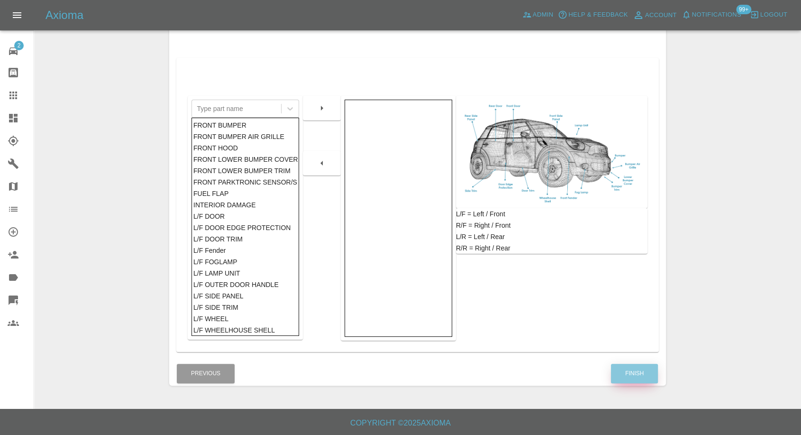
click at [633, 364] on button "Finish" at bounding box center [634, 372] width 47 height 19
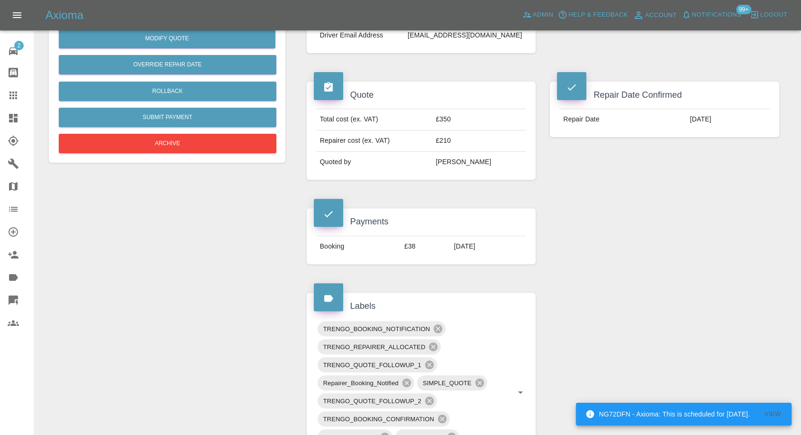
scroll to position [368, 0]
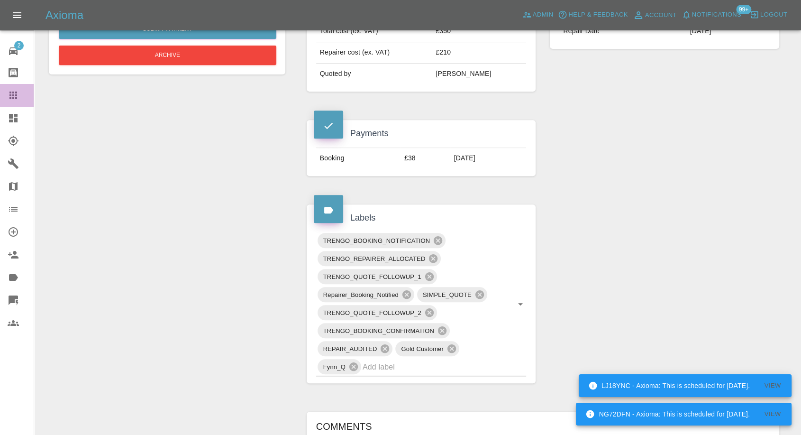
drag, startPoint x: 15, startPoint y: 93, endPoint x: 316, endPoint y: 304, distance: 367.8
click at [15, 94] on icon at bounding box center [13, 95] width 11 height 11
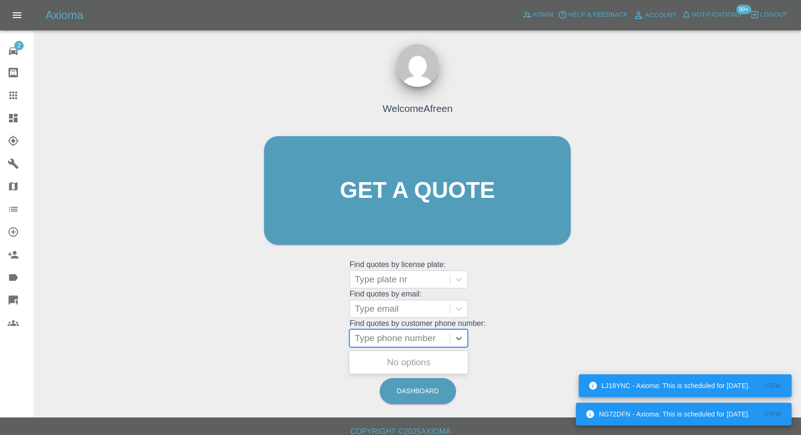
click at [385, 345] on div "Type phone number" at bounding box center [400, 337] width 100 height 17
paste input "7852993571"
type input "07852993571"
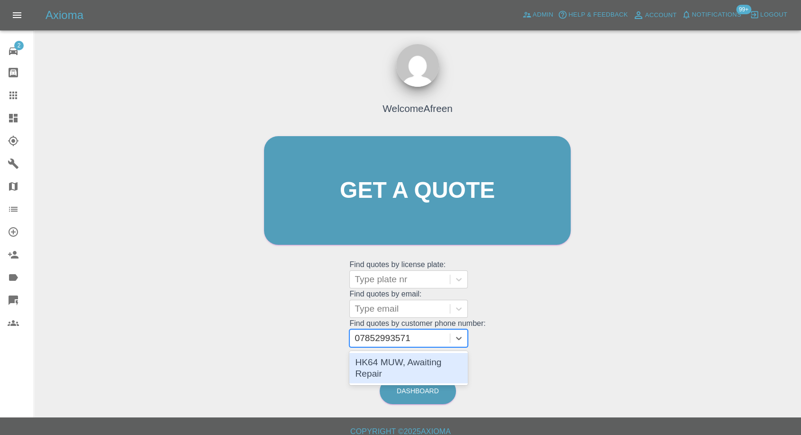
click at [406, 364] on div "HK64 MUW, Awaiting Repair" at bounding box center [408, 368] width 118 height 30
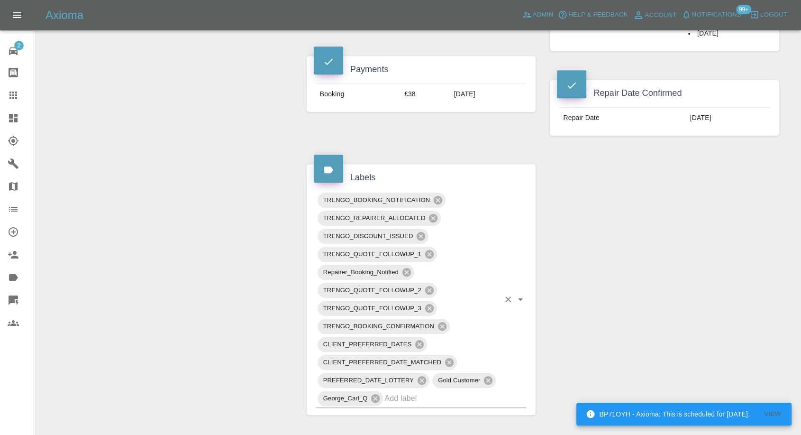
scroll to position [632, 0]
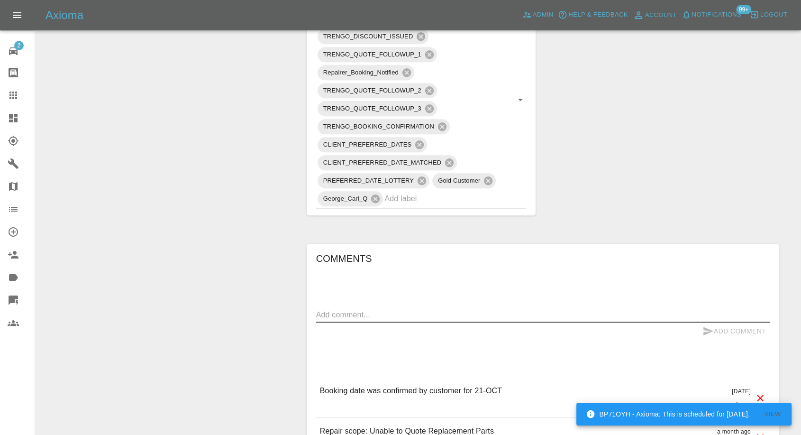
click at [390, 309] on textarea at bounding box center [543, 314] width 454 height 11
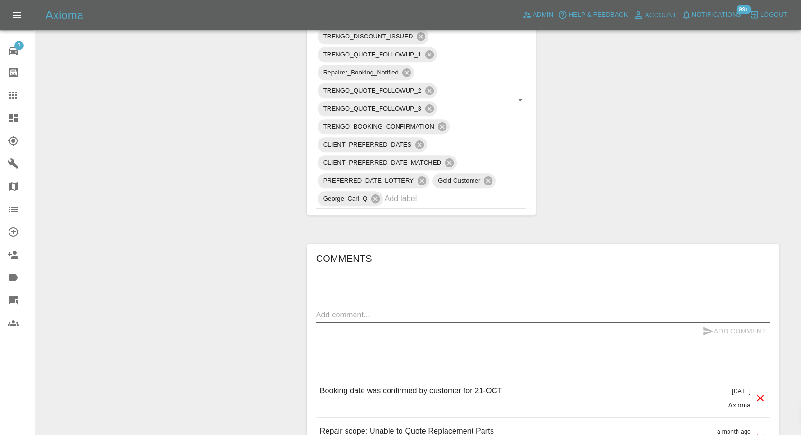
paste textarea "Yes, I have access to a car park and power for the repair as it is at my place …"
type textarea "Yes, I have access to a car park and power for the repair as it is at my place …"
click at [700, 333] on button "Add Comment" at bounding box center [734, 331] width 71 height 18
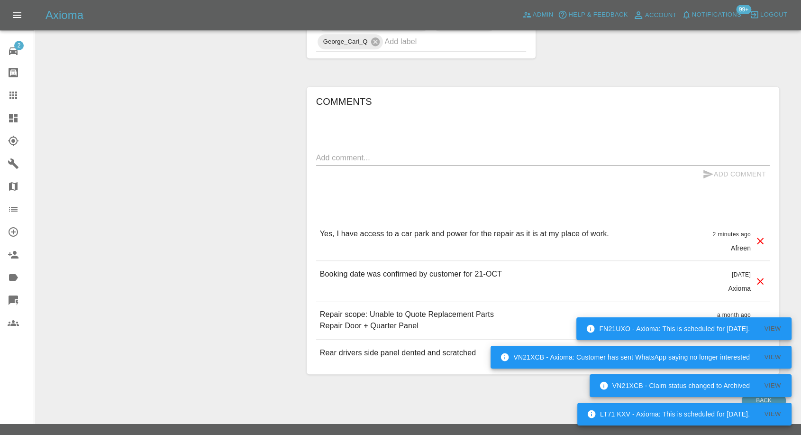
scroll to position [789, 0]
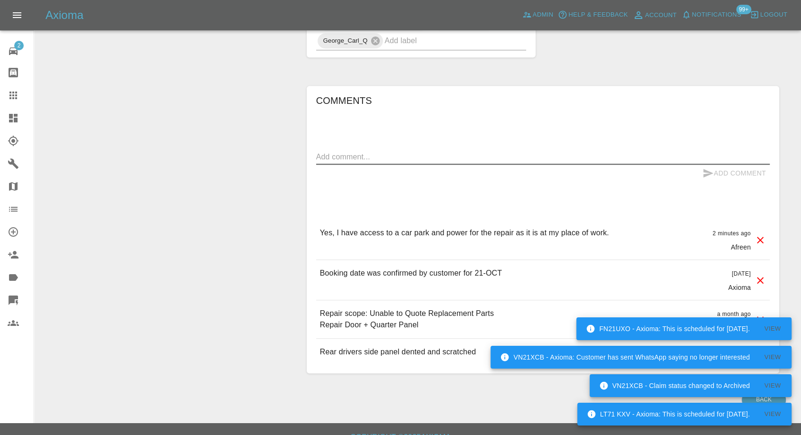
click at [390, 156] on textarea at bounding box center [543, 156] width 454 height 11
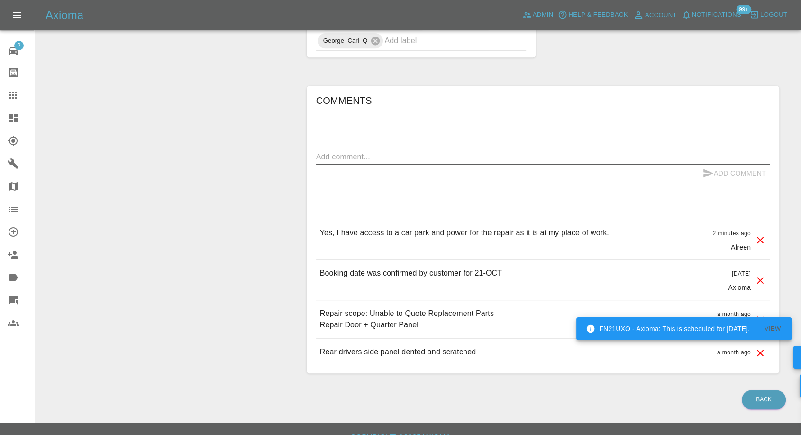
paste textarea "Belgrade Theatre Scenery, 13 Henrietta St., Coventry, CV6 5EF"
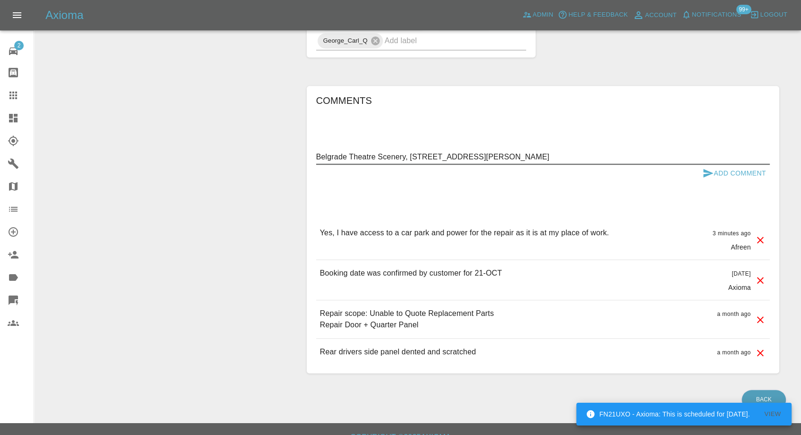
click at [318, 156] on textarea "Belgrade Theatre Scenery, 13 Henrietta St., Coventry, CV6 5EF" at bounding box center [543, 156] width 454 height 11
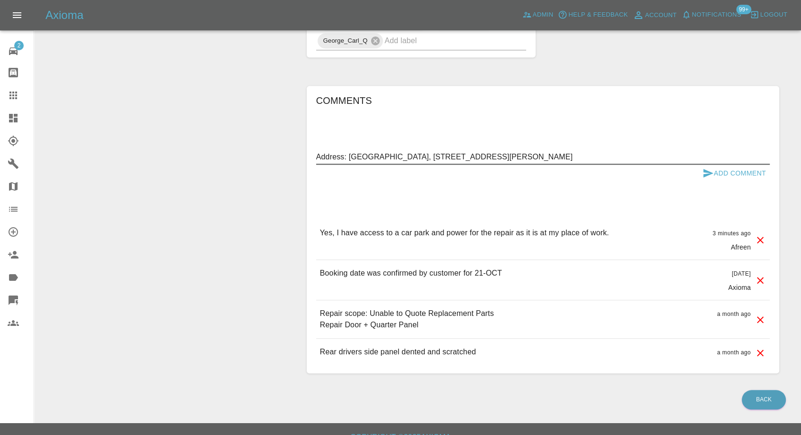
type textarea "Address: Belgrade Theatre Scenery, 13 Henrietta St., Coventry, CV6 5EF"
click at [701, 171] on button "Add Comment" at bounding box center [734, 173] width 71 height 18
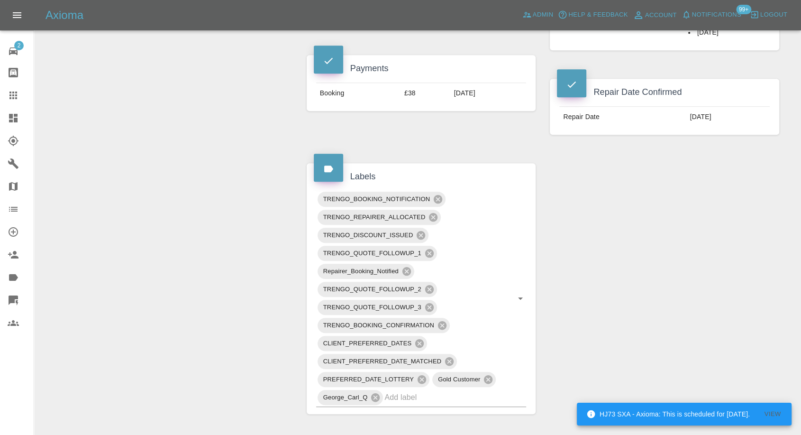
scroll to position [316, 0]
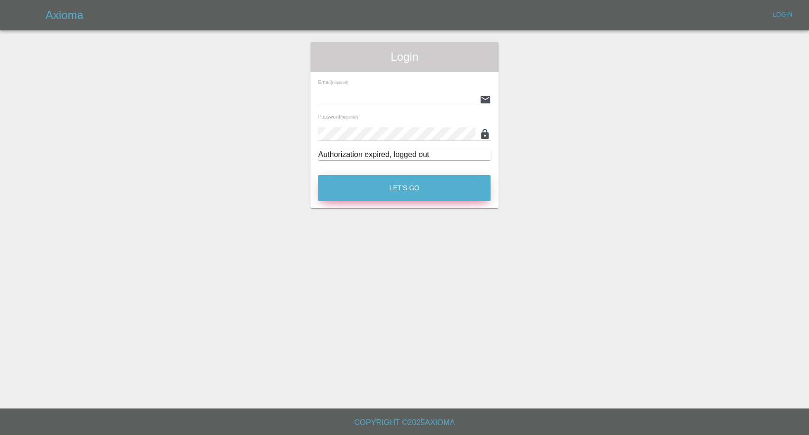
type input "[EMAIL_ADDRESS][DOMAIN_NAME]"
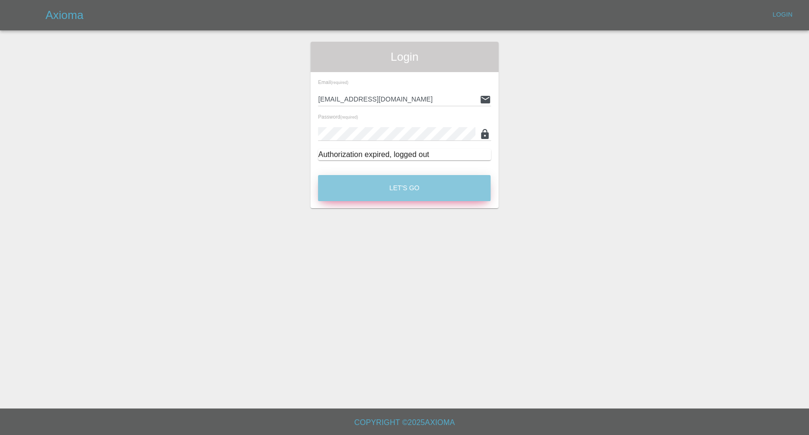
click at [337, 178] on button "Let's Go" at bounding box center [404, 188] width 172 height 26
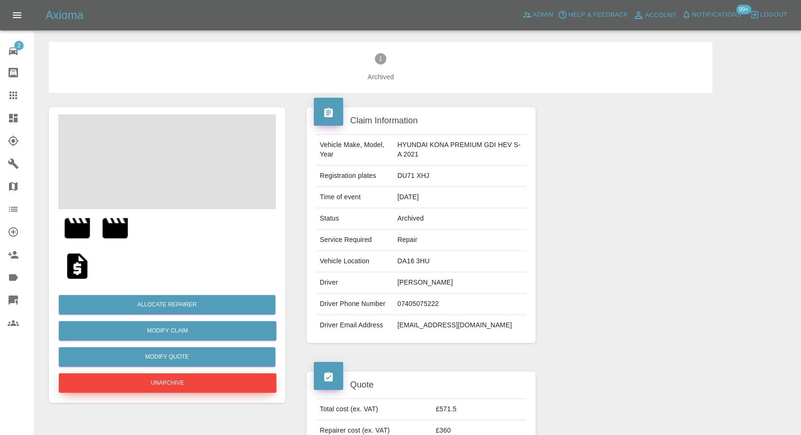
click at [175, 378] on button "Unarchive" at bounding box center [168, 382] width 218 height 19
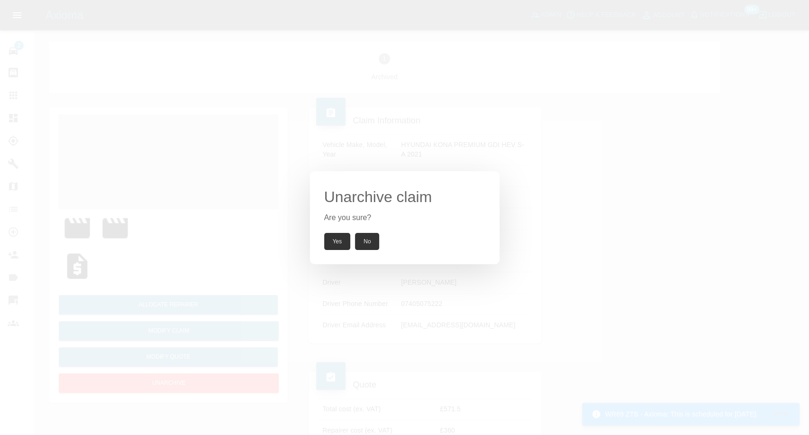
click at [339, 235] on button "Yes" at bounding box center [337, 241] width 27 height 17
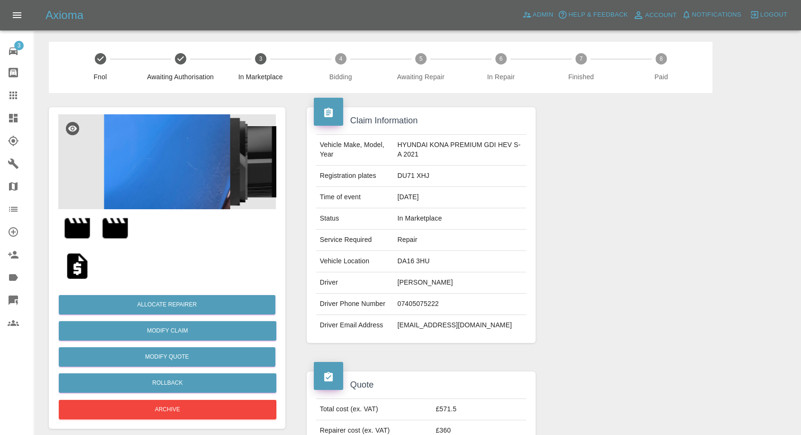
click at [77, 271] on img at bounding box center [77, 266] width 30 height 30
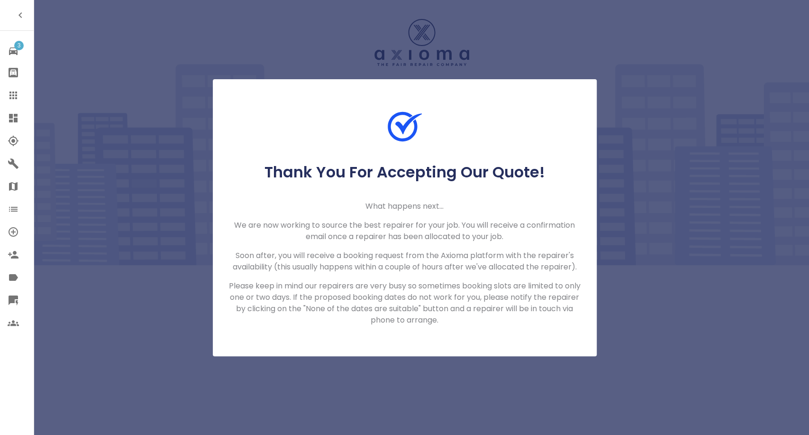
click at [11, 90] on icon at bounding box center [13, 95] width 11 height 11
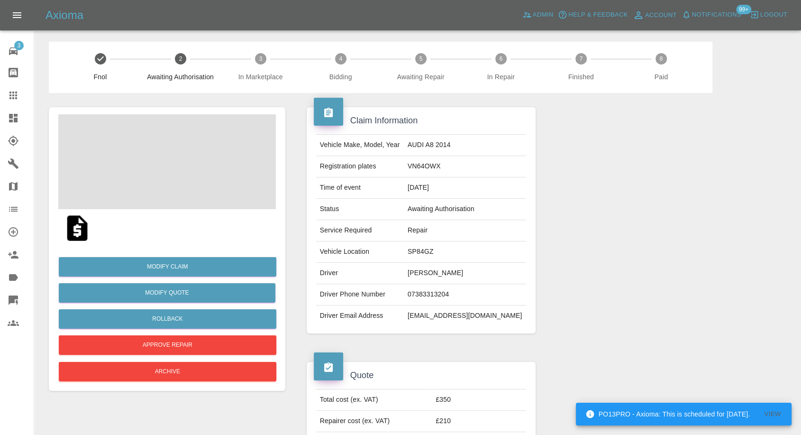
click at [447, 276] on td "[PERSON_NAME]" at bounding box center [465, 273] width 122 height 21
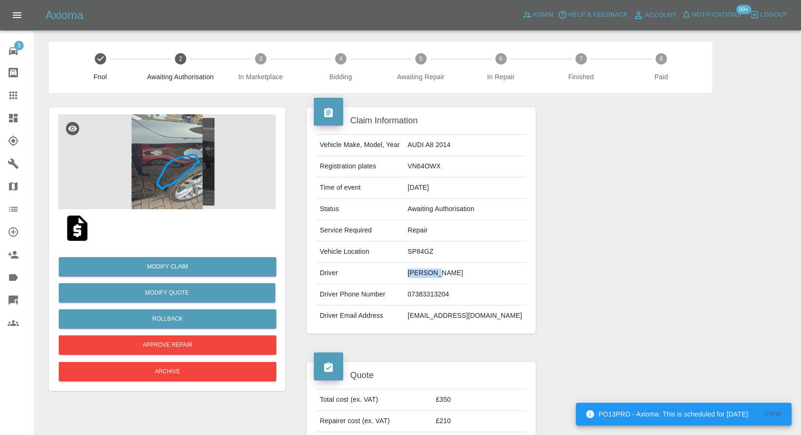
click at [447, 276] on td "[PERSON_NAME]" at bounding box center [465, 273] width 122 height 21
copy td "[PERSON_NAME]"
